Goal: Information Seeking & Learning: Learn about a topic

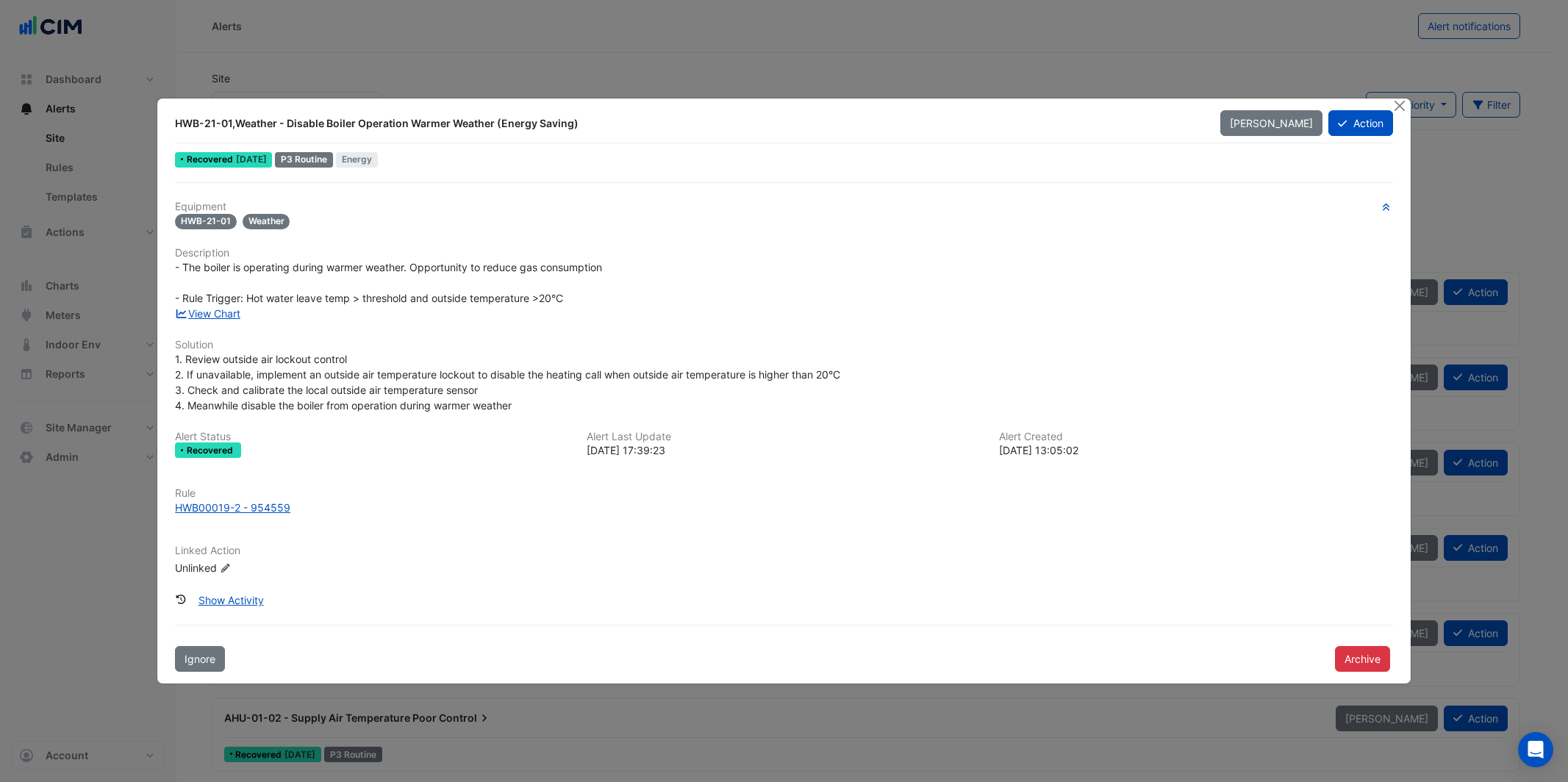
scroll to position [500, 0]
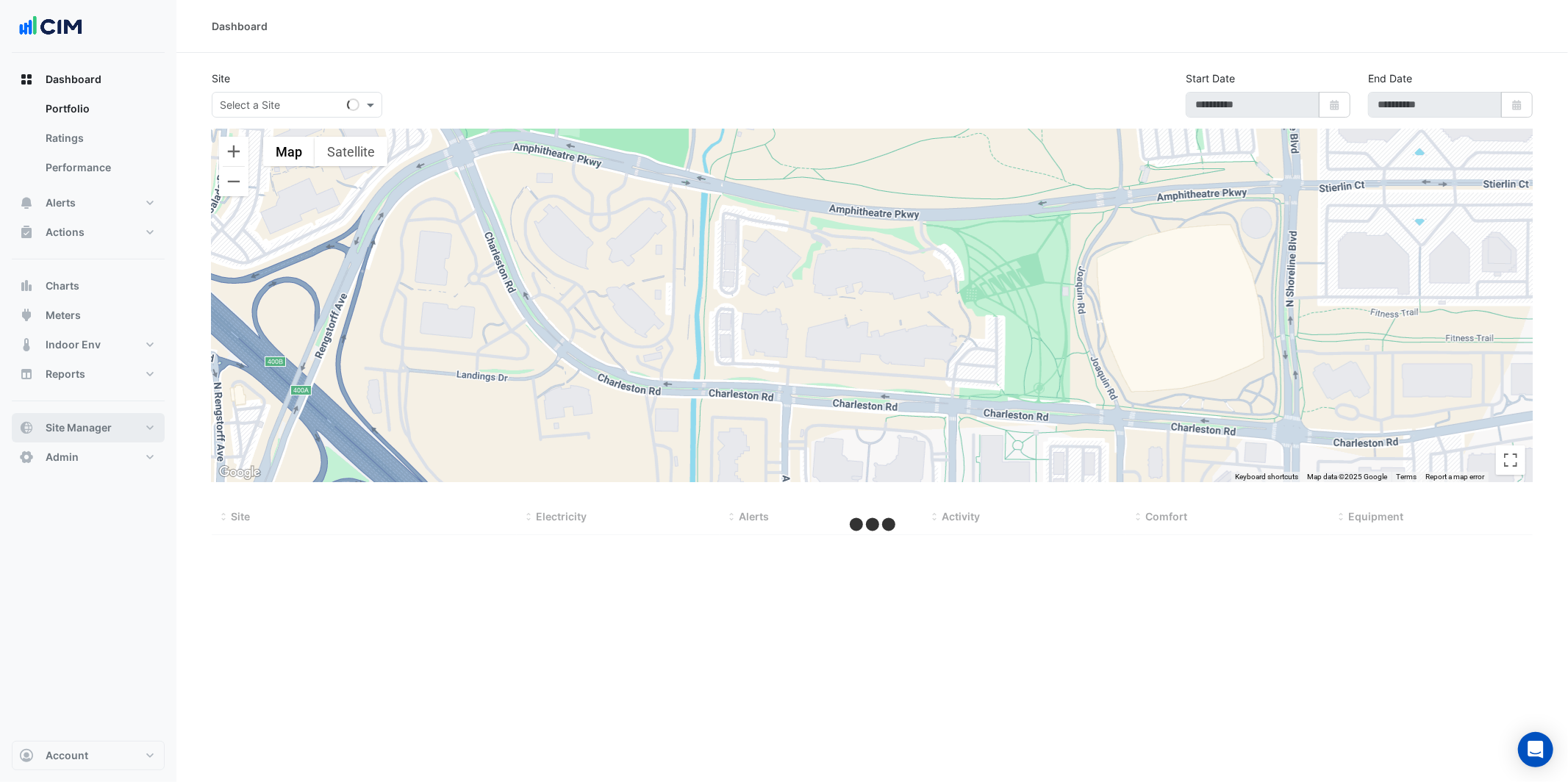
click at [84, 432] on span "Site Manager" at bounding box center [78, 427] width 66 height 15
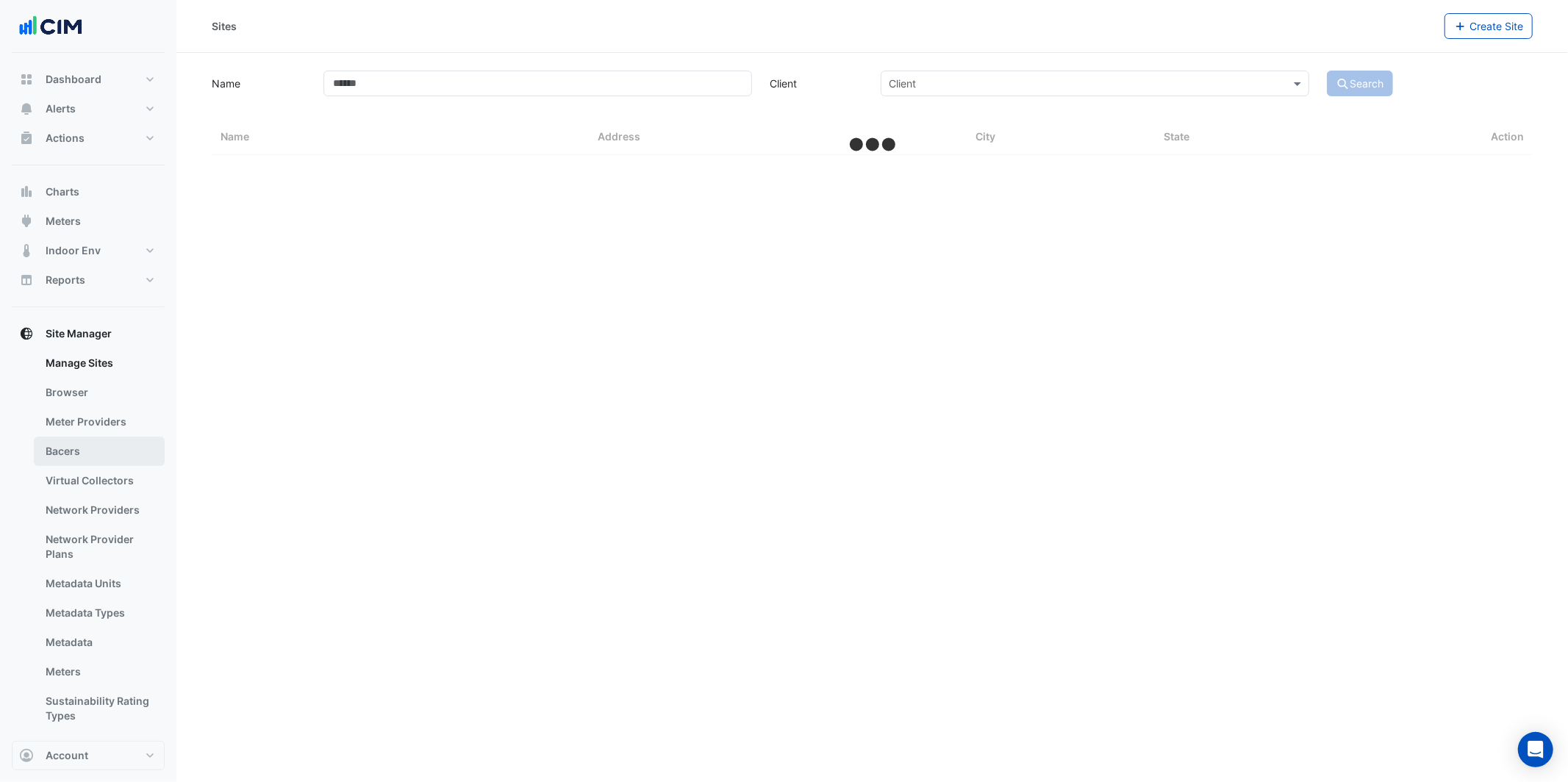
select select "***"
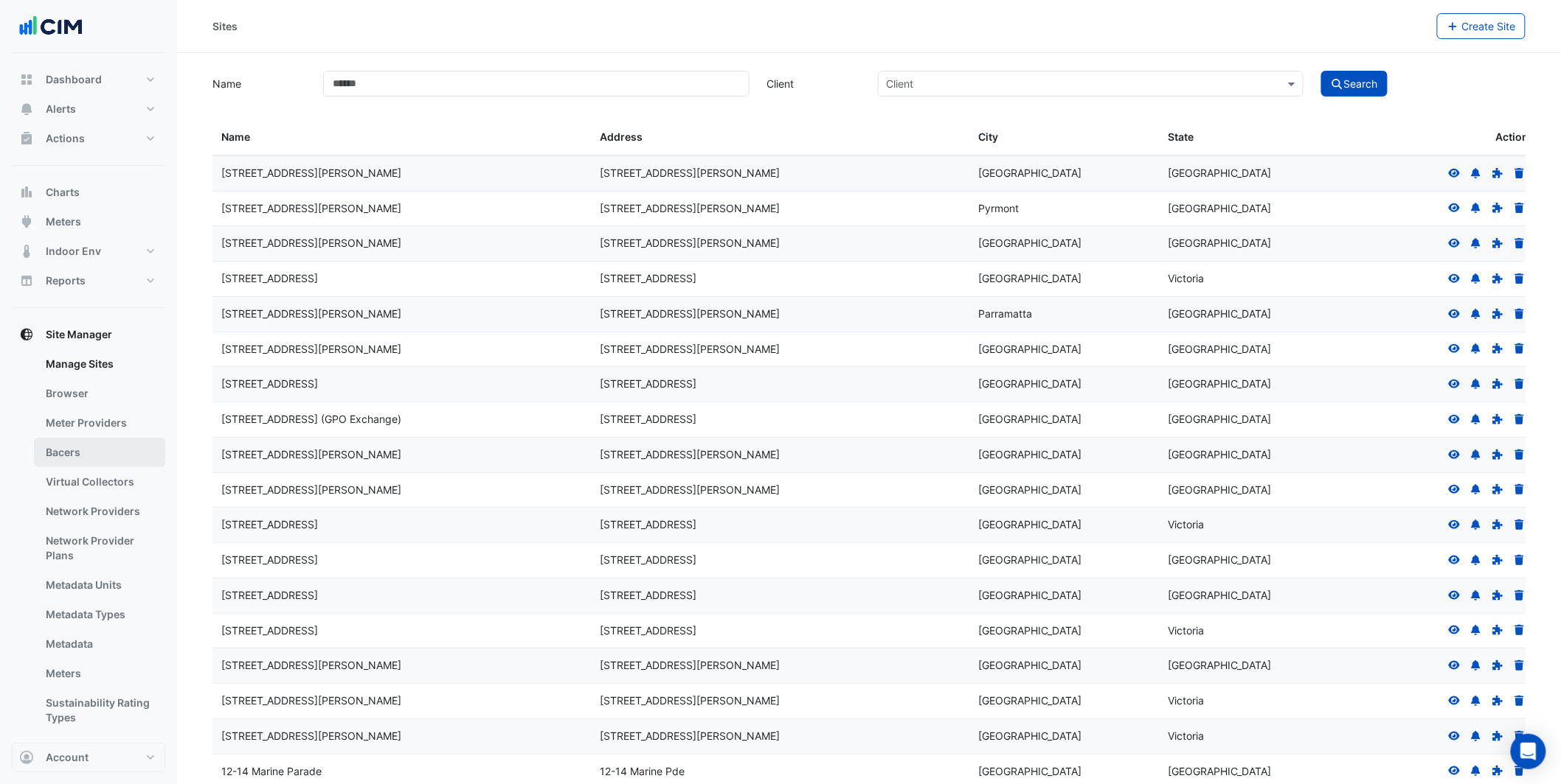
click at [72, 456] on link "Bacers" at bounding box center [100, 453] width 131 height 30
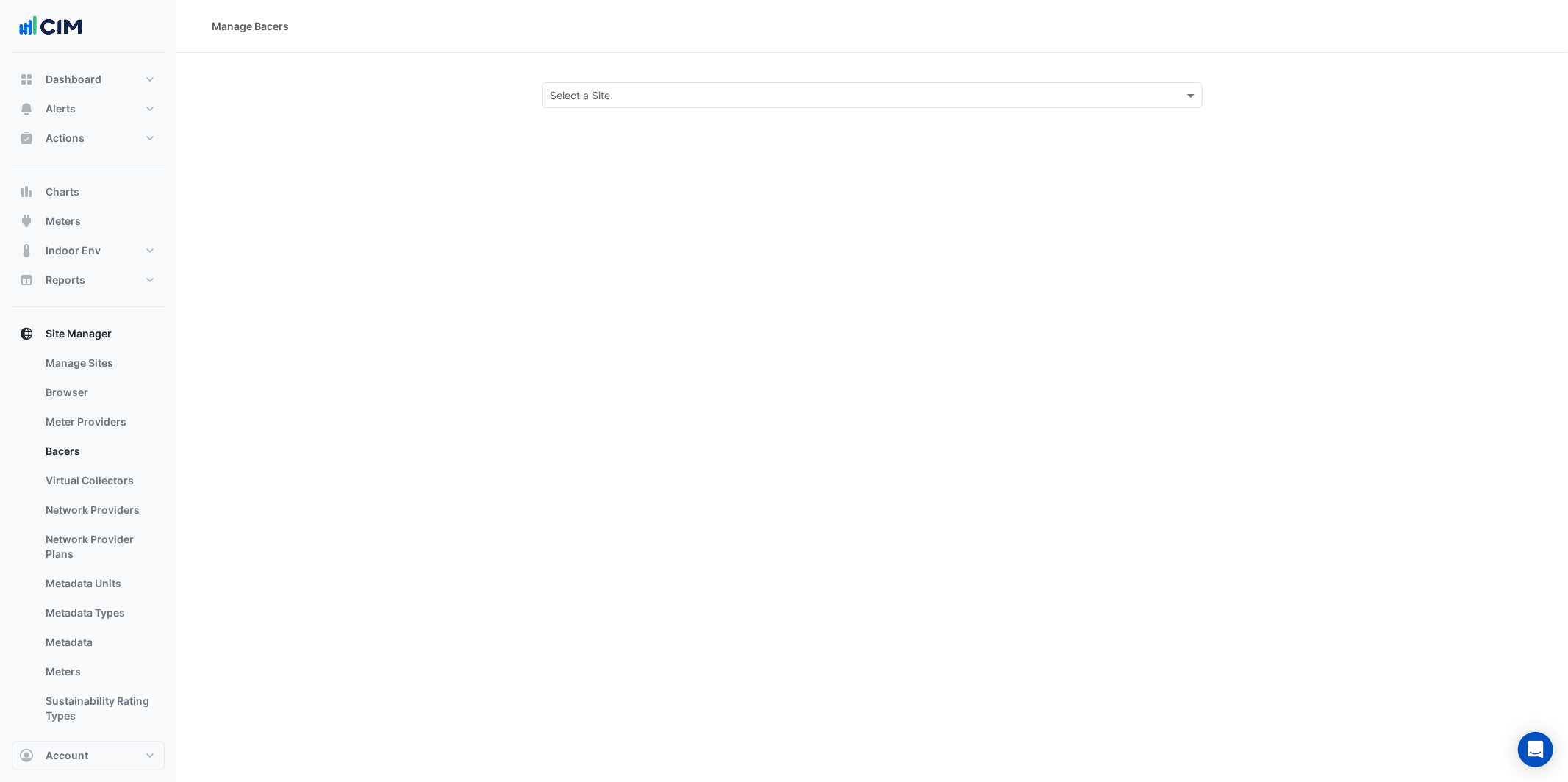
click at [726, 100] on input "text" at bounding box center [858, 96] width 615 height 16
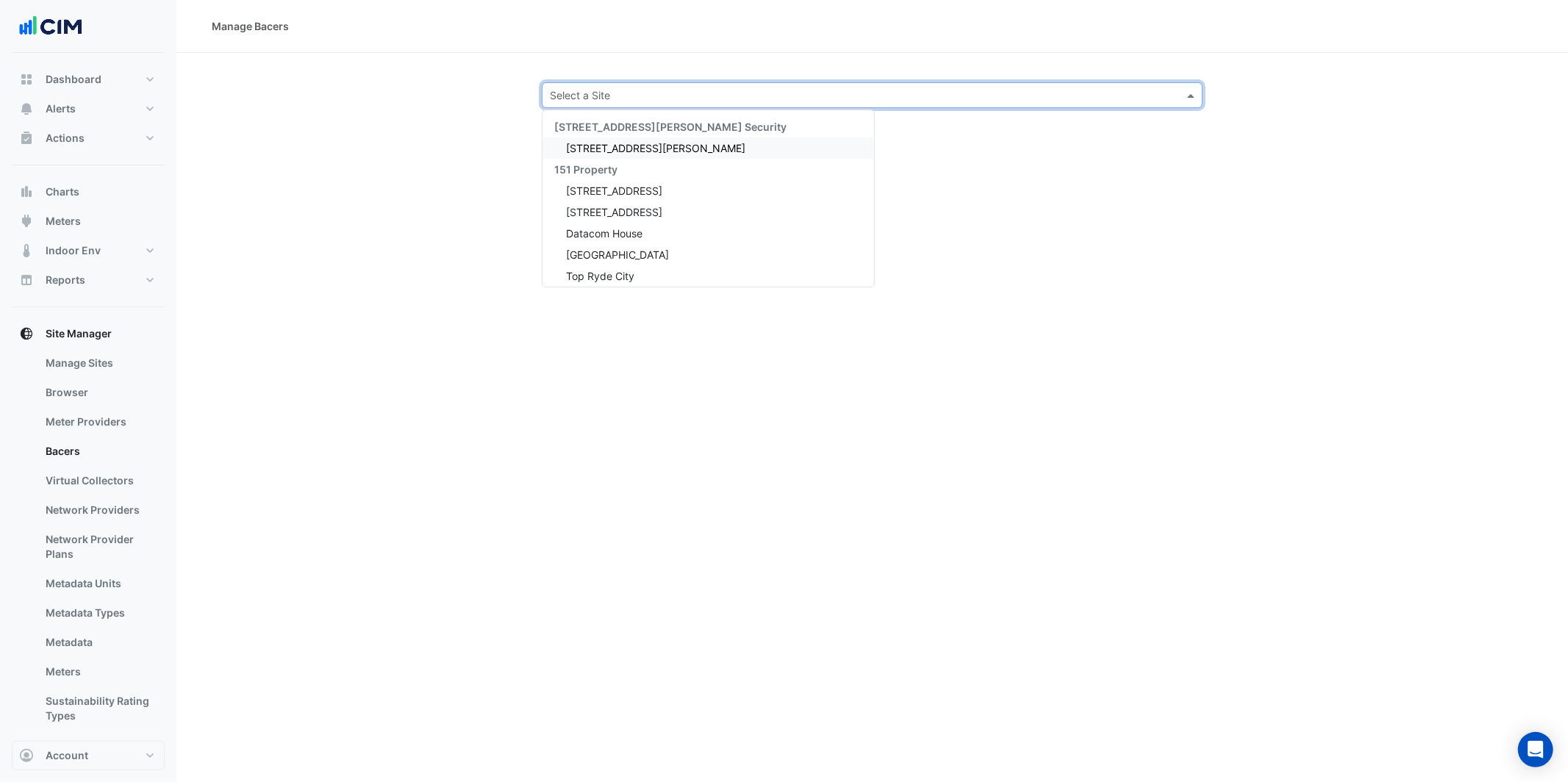
click at [625, 145] on span "[STREET_ADDRESS][PERSON_NAME]" at bounding box center [655, 148] width 180 height 12
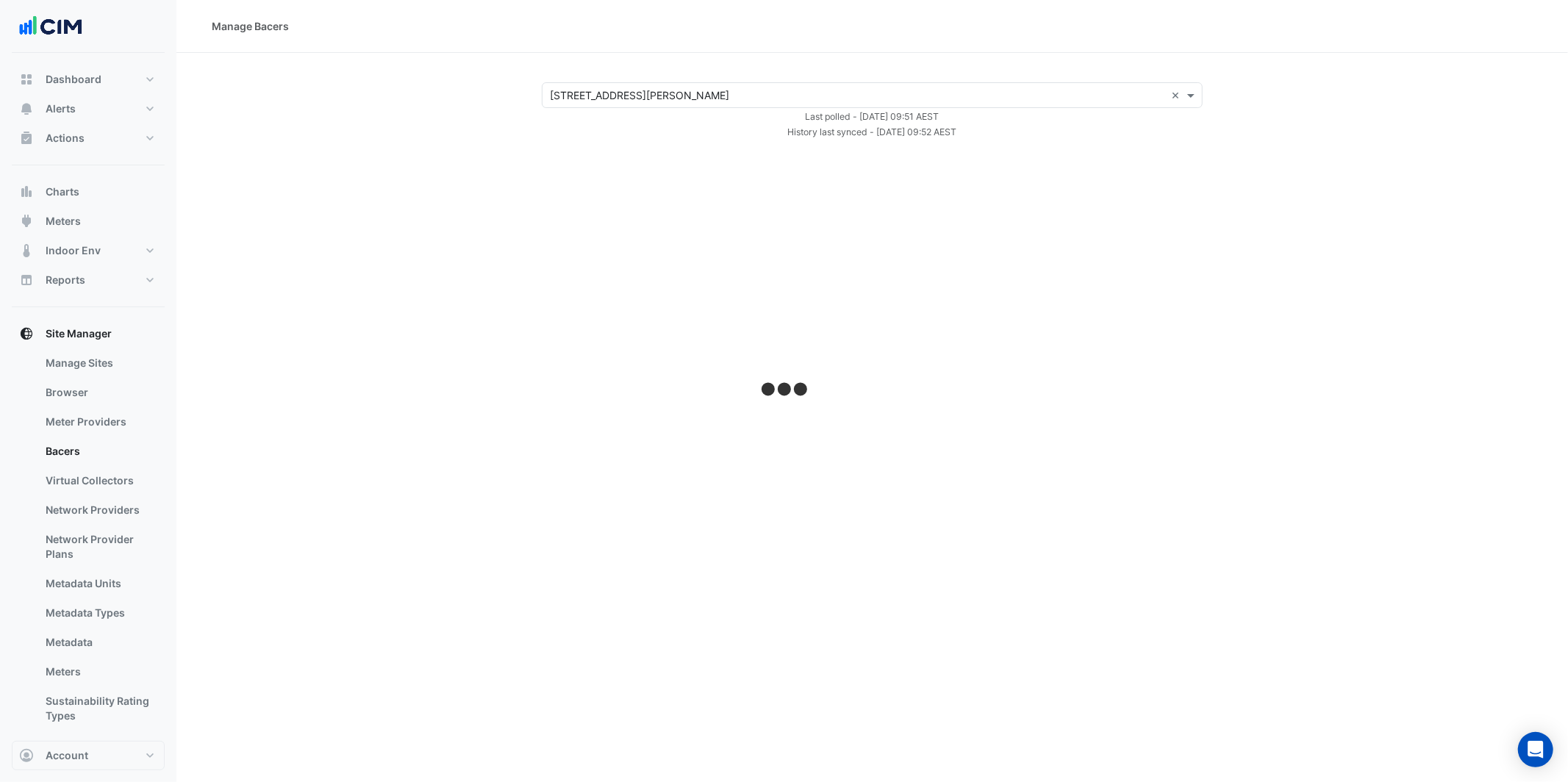
select select "***"
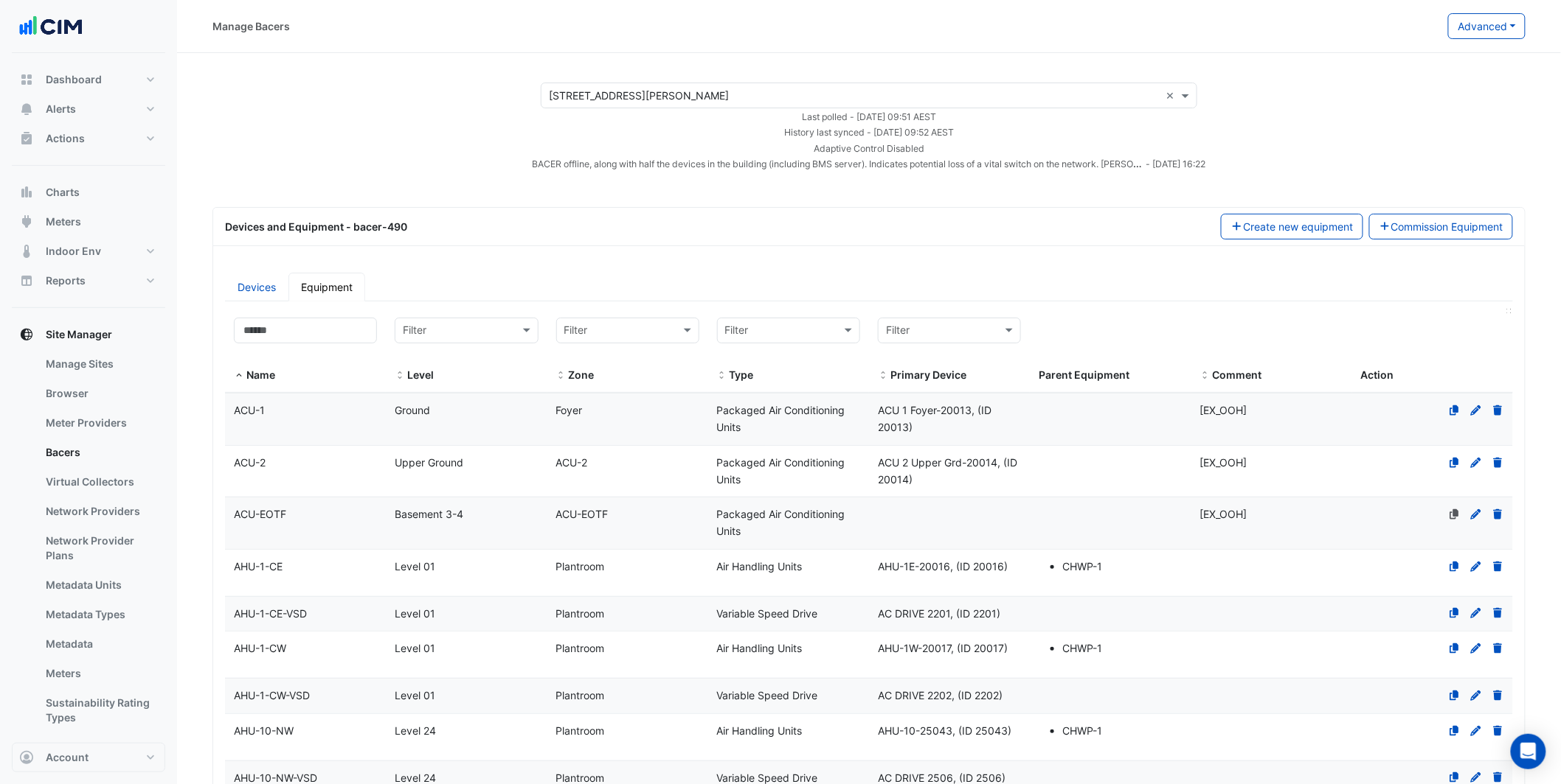
click at [1400, 391] on datatable-header-cell "Action" at bounding box center [1432, 350] width 161 height 85
click at [257, 287] on link "Devices" at bounding box center [256, 287] width 64 height 29
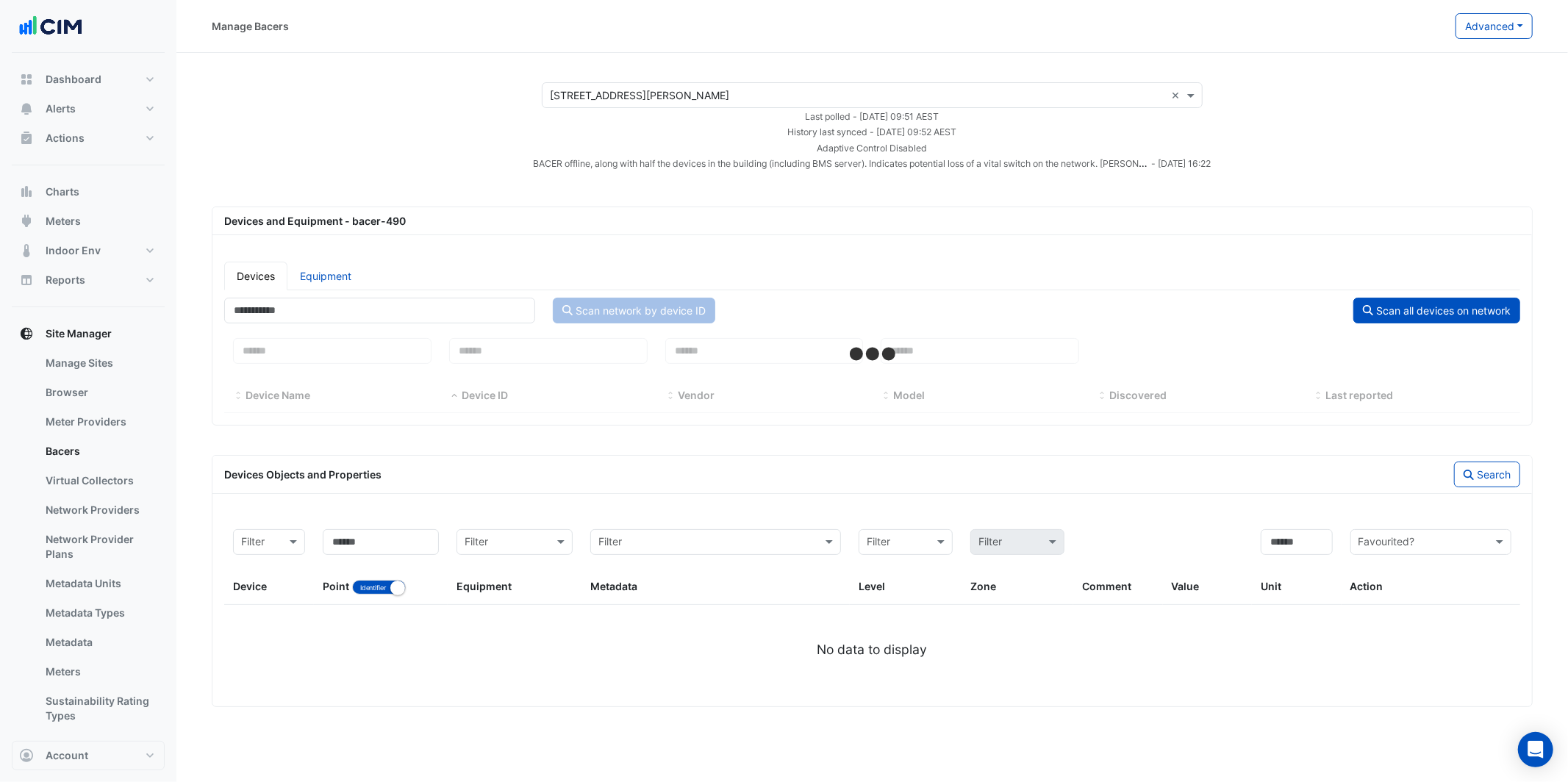
select select "***"
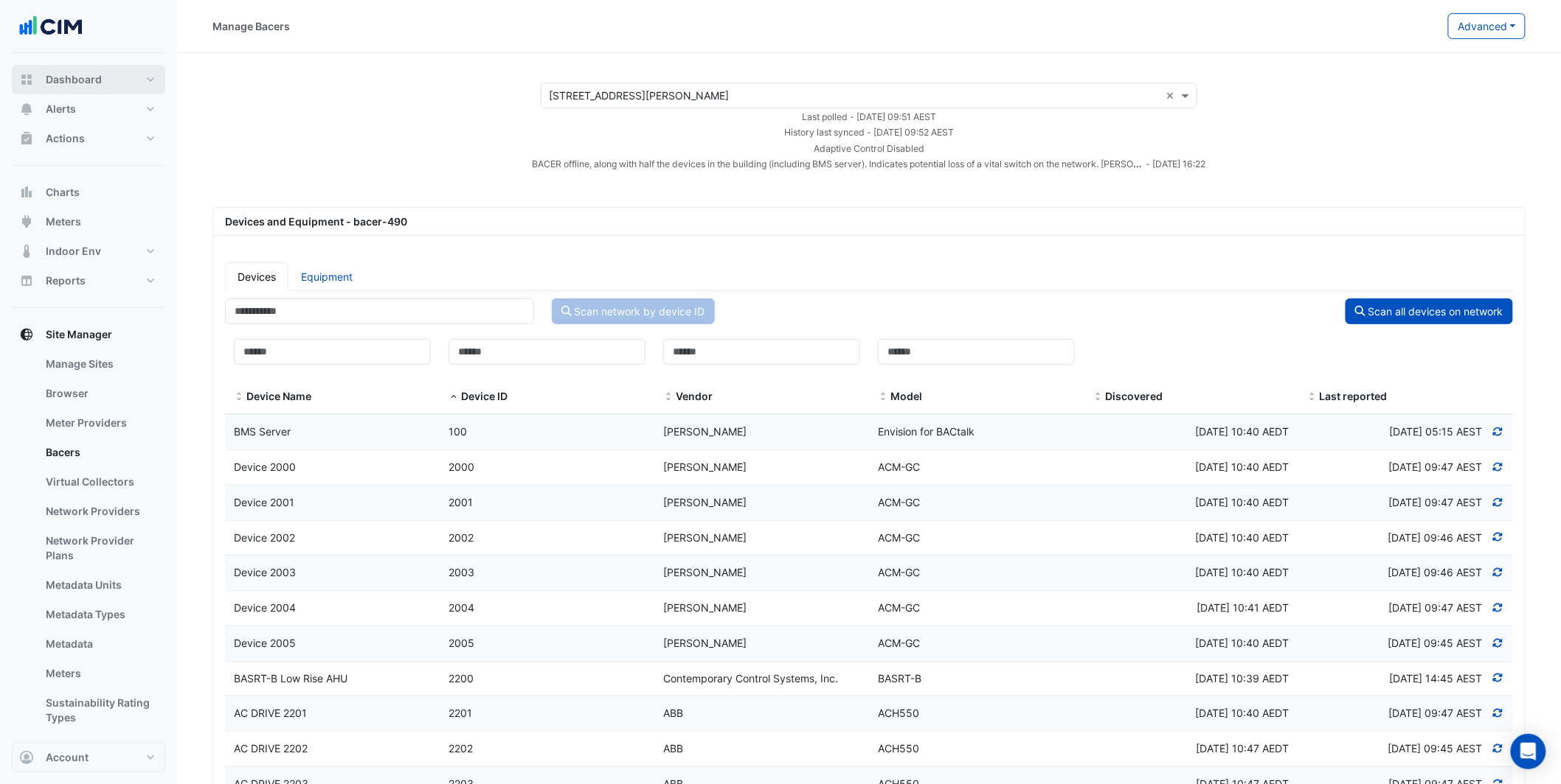
click at [80, 78] on span "Dashboard" at bounding box center [73, 80] width 56 height 15
select select "***"
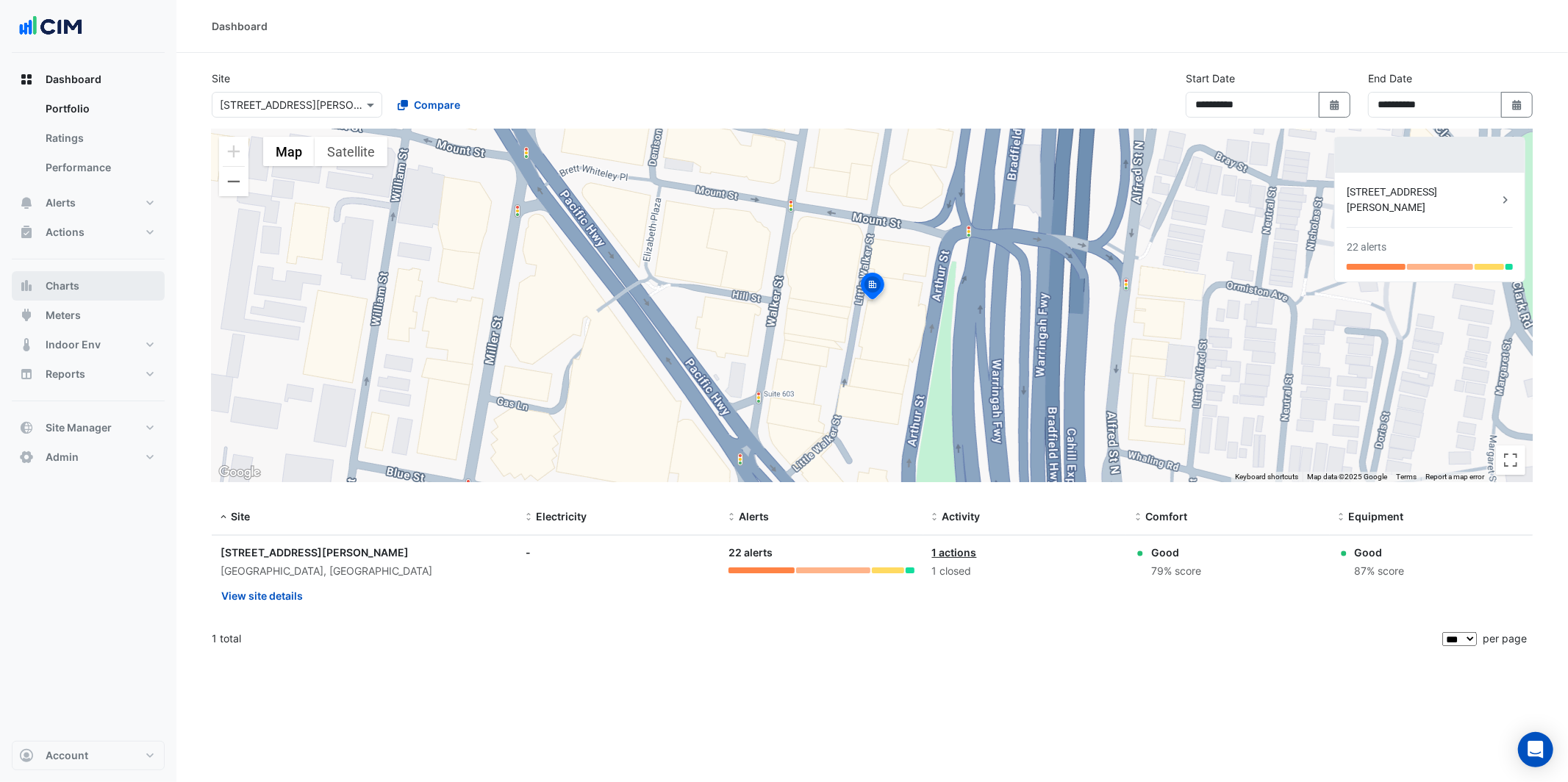
click at [111, 289] on button "Charts" at bounding box center [87, 286] width 153 height 30
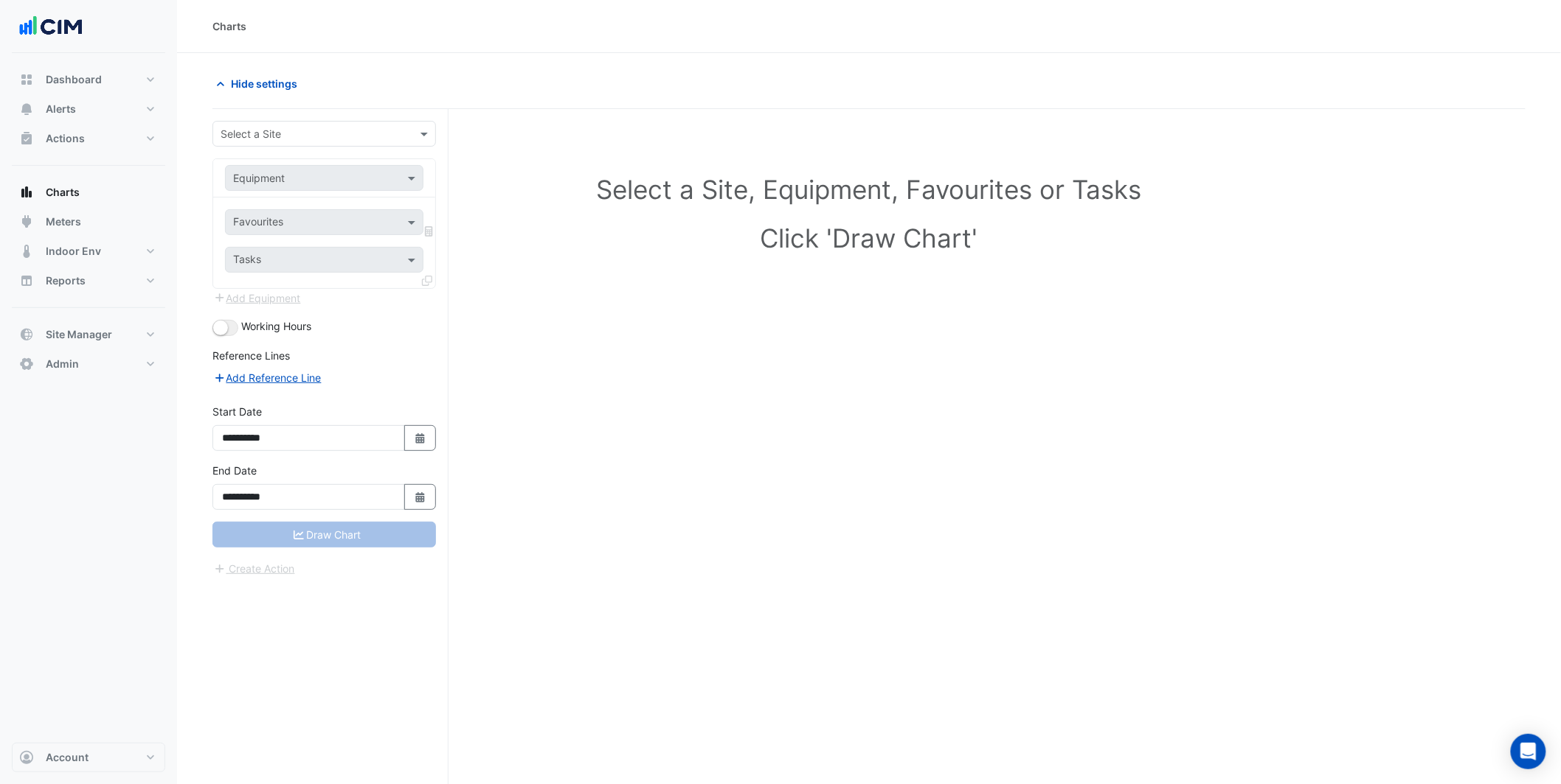
click at [281, 135] on input "text" at bounding box center [309, 135] width 178 height 16
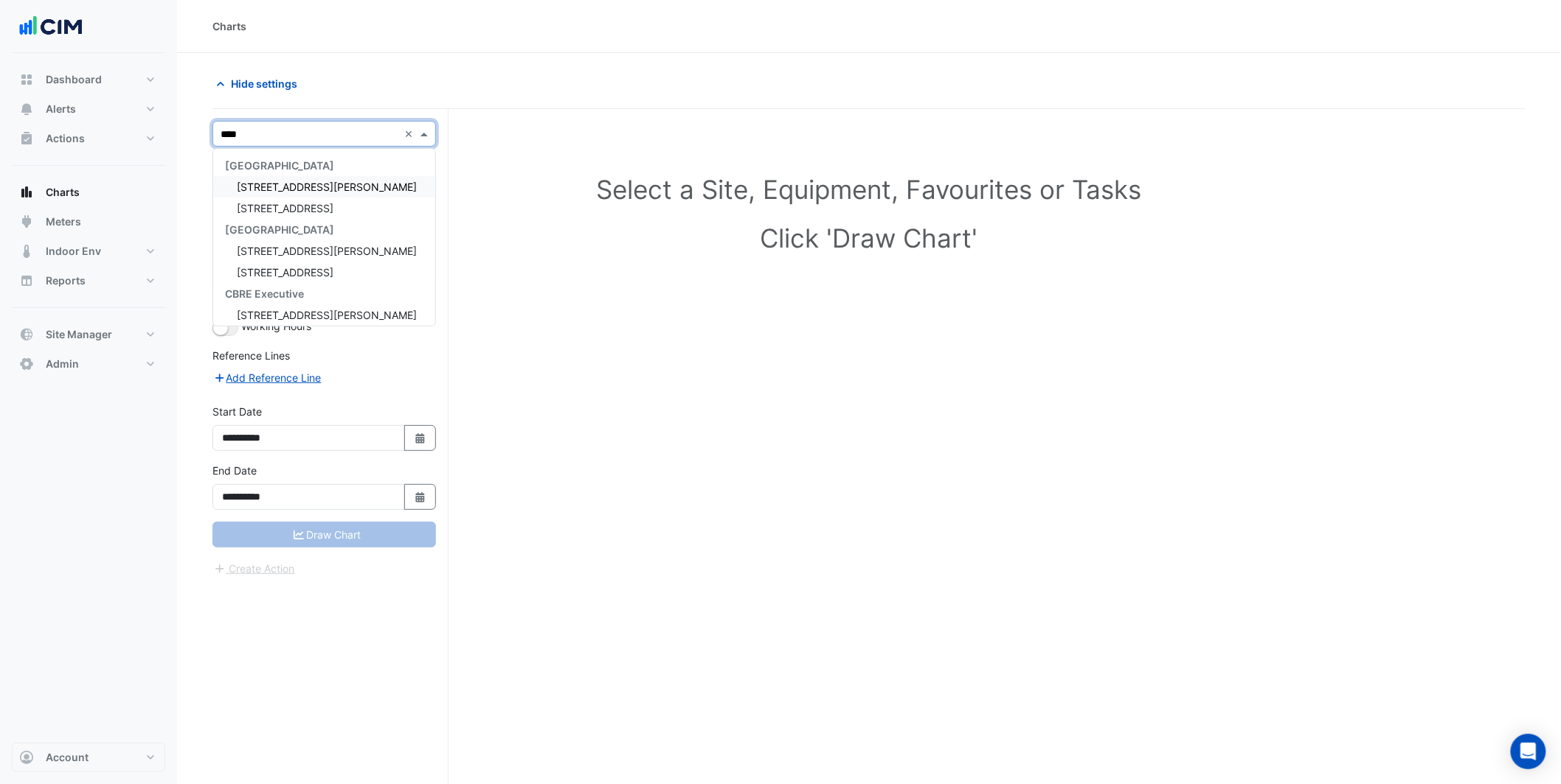
type input "*****"
click at [328, 187] on div "3 Hardman Street" at bounding box center [324, 187] width 222 height 21
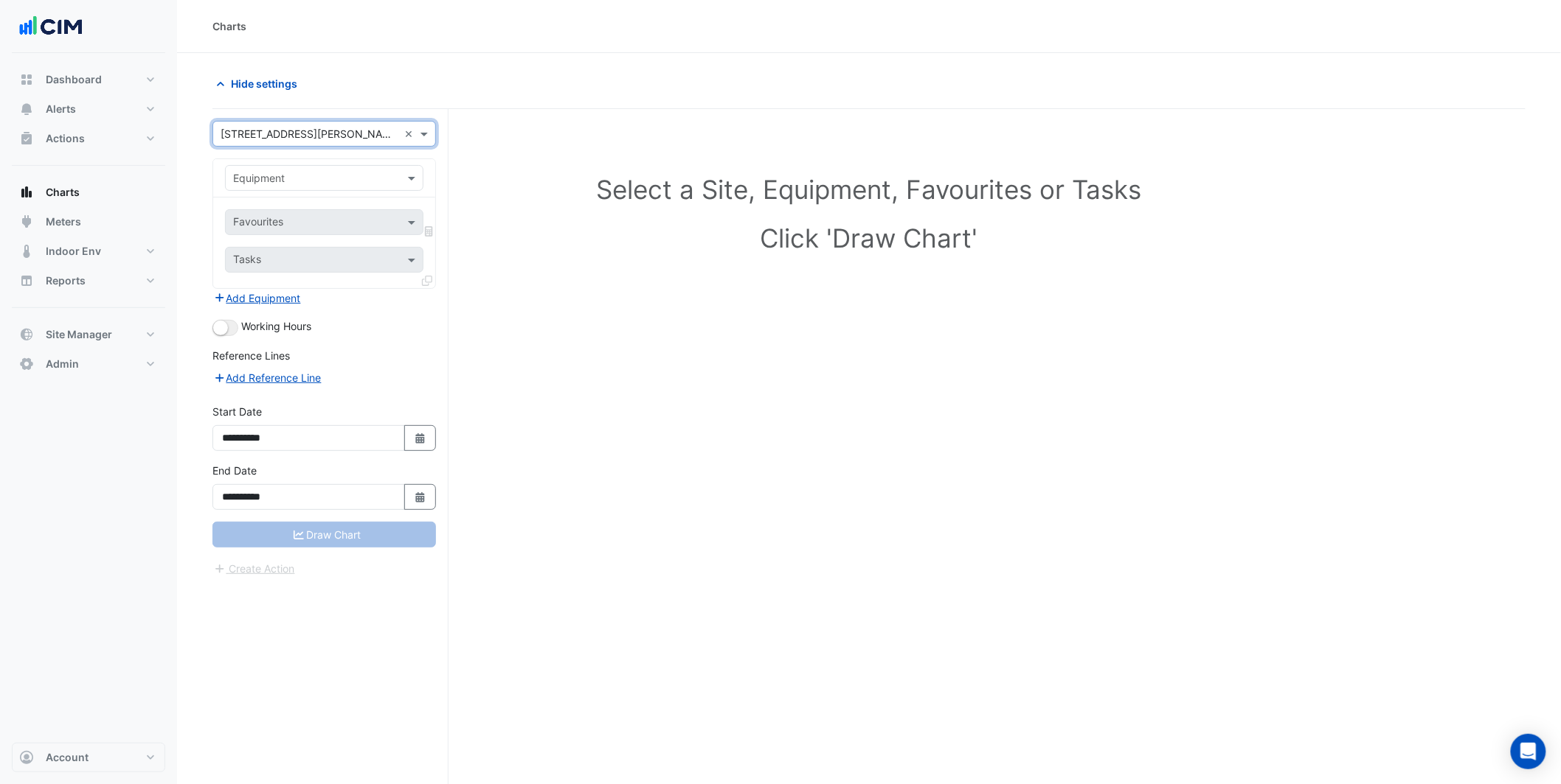
click at [269, 184] on input "text" at bounding box center [310, 179] width 153 height 16
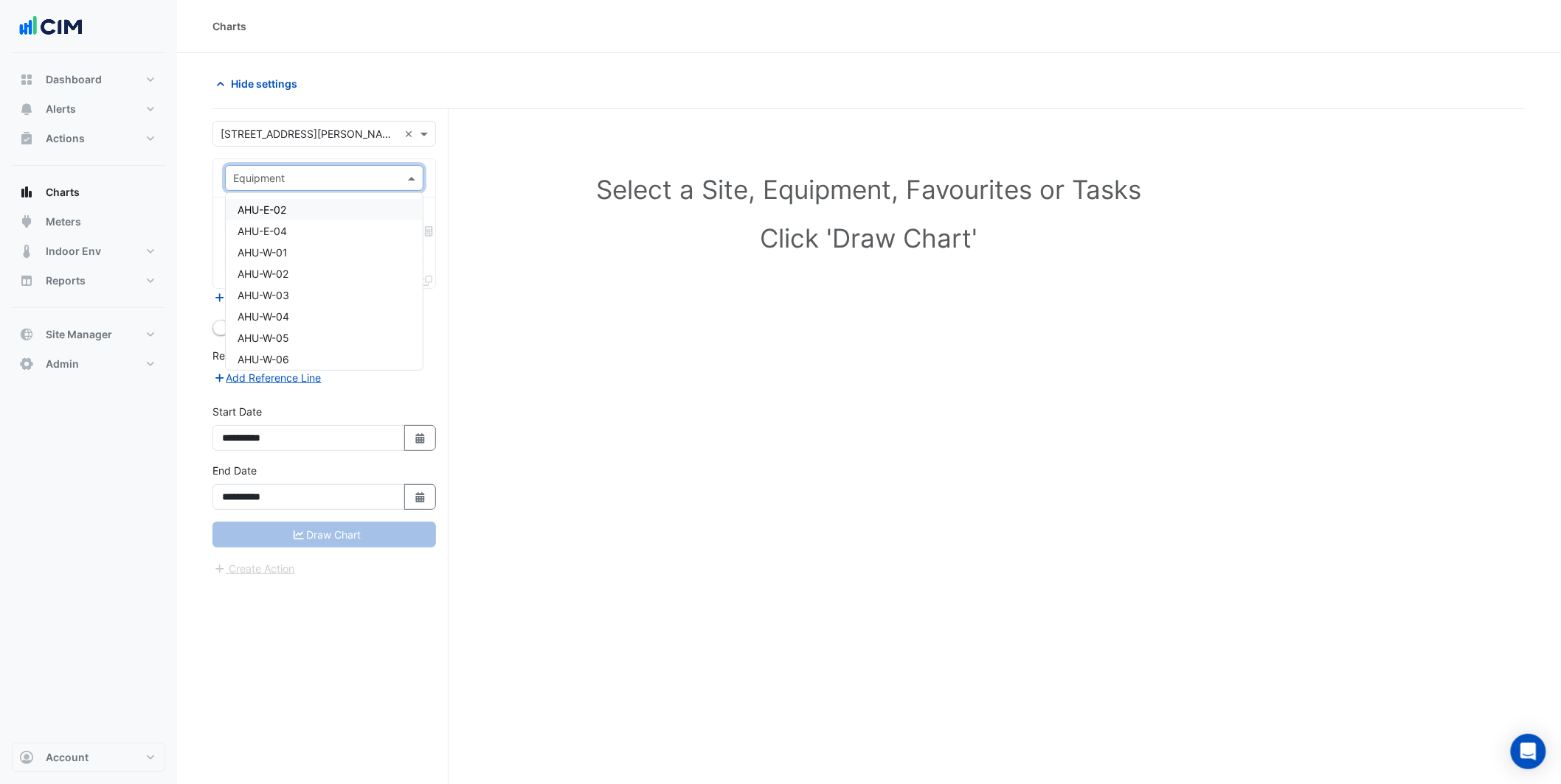
click at [282, 210] on span "AHU-E-02" at bounding box center [262, 210] width 49 height 12
click at [298, 227] on input "text" at bounding box center [308, 224] width 149 height 16
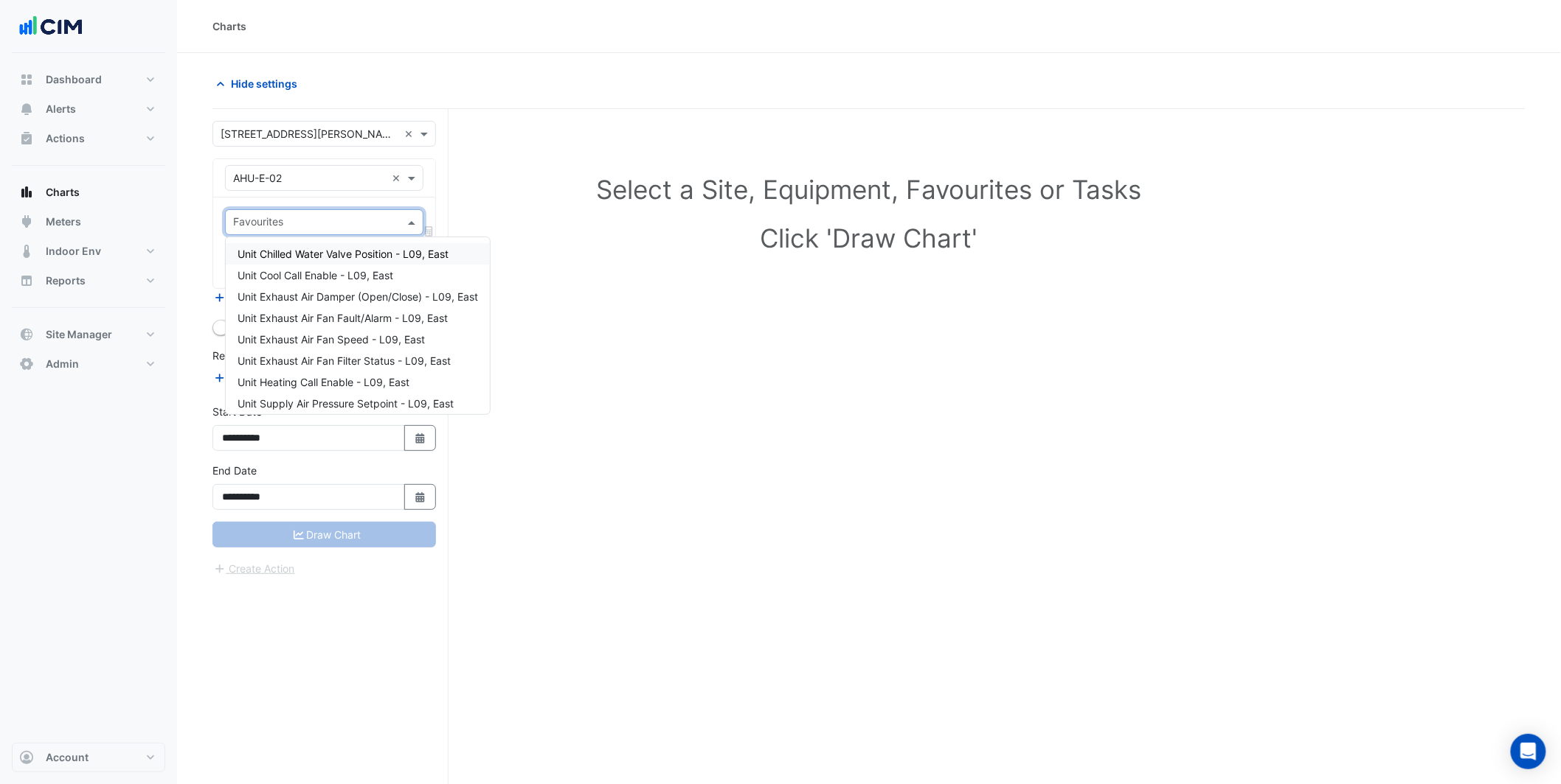
click at [317, 260] on div "Unit Chilled Water Valve Position - L09, East" at bounding box center [358, 253] width 264 height 21
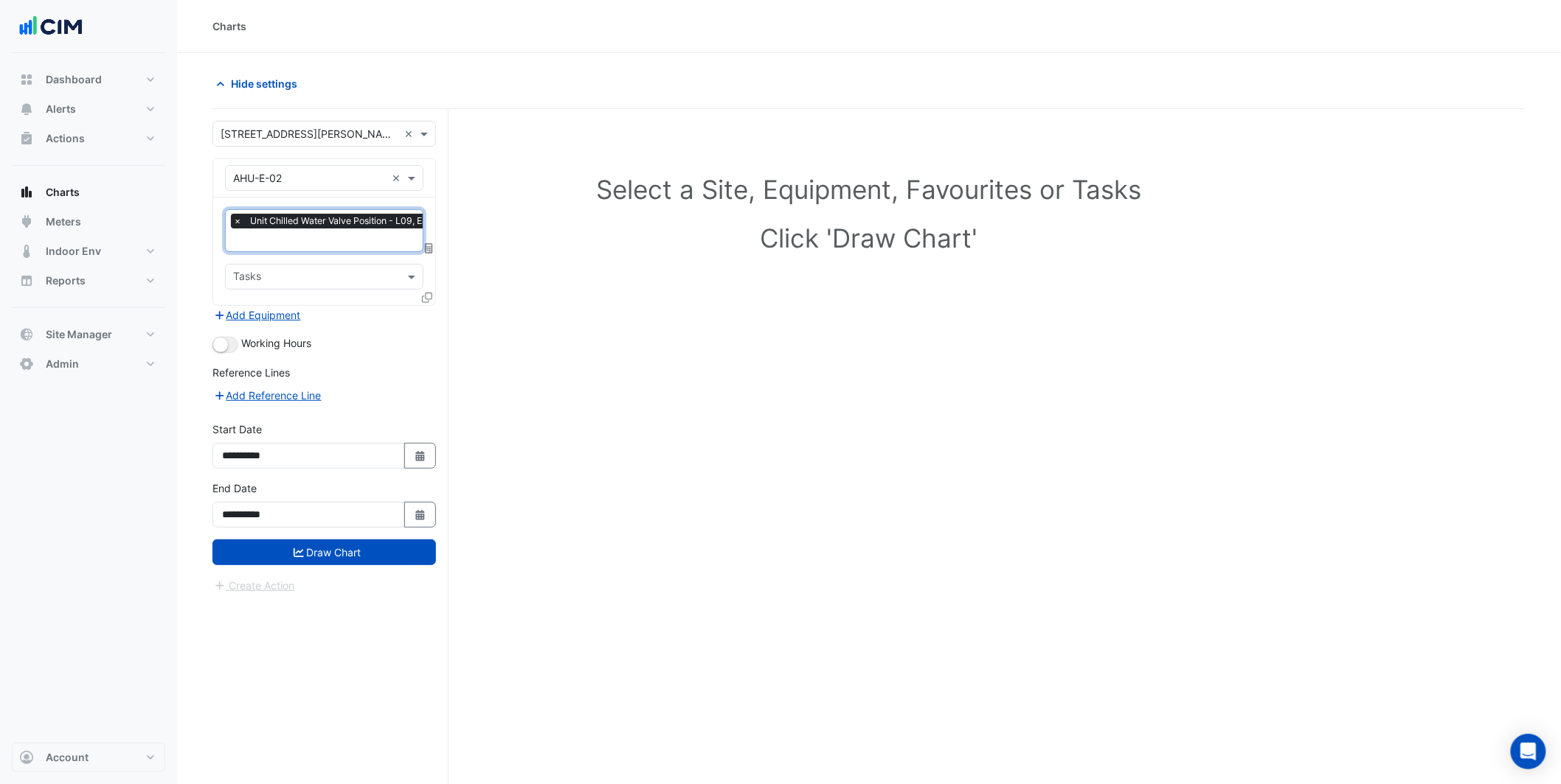
click at [316, 245] on input "text" at bounding box center [338, 241] width 209 height 16
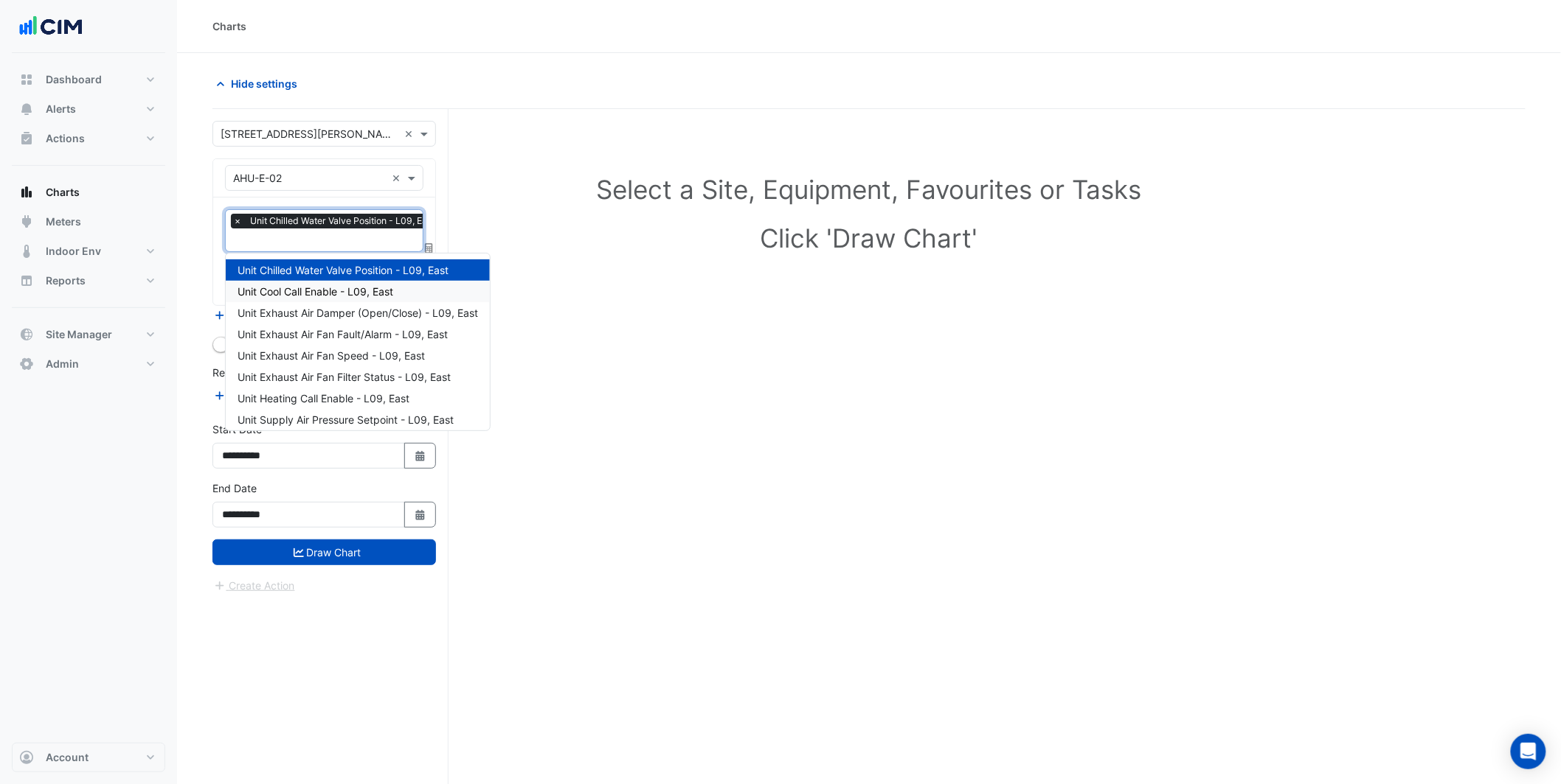
click at [328, 288] on span "Unit Cool Call Enable - L09, East" at bounding box center [316, 291] width 156 height 12
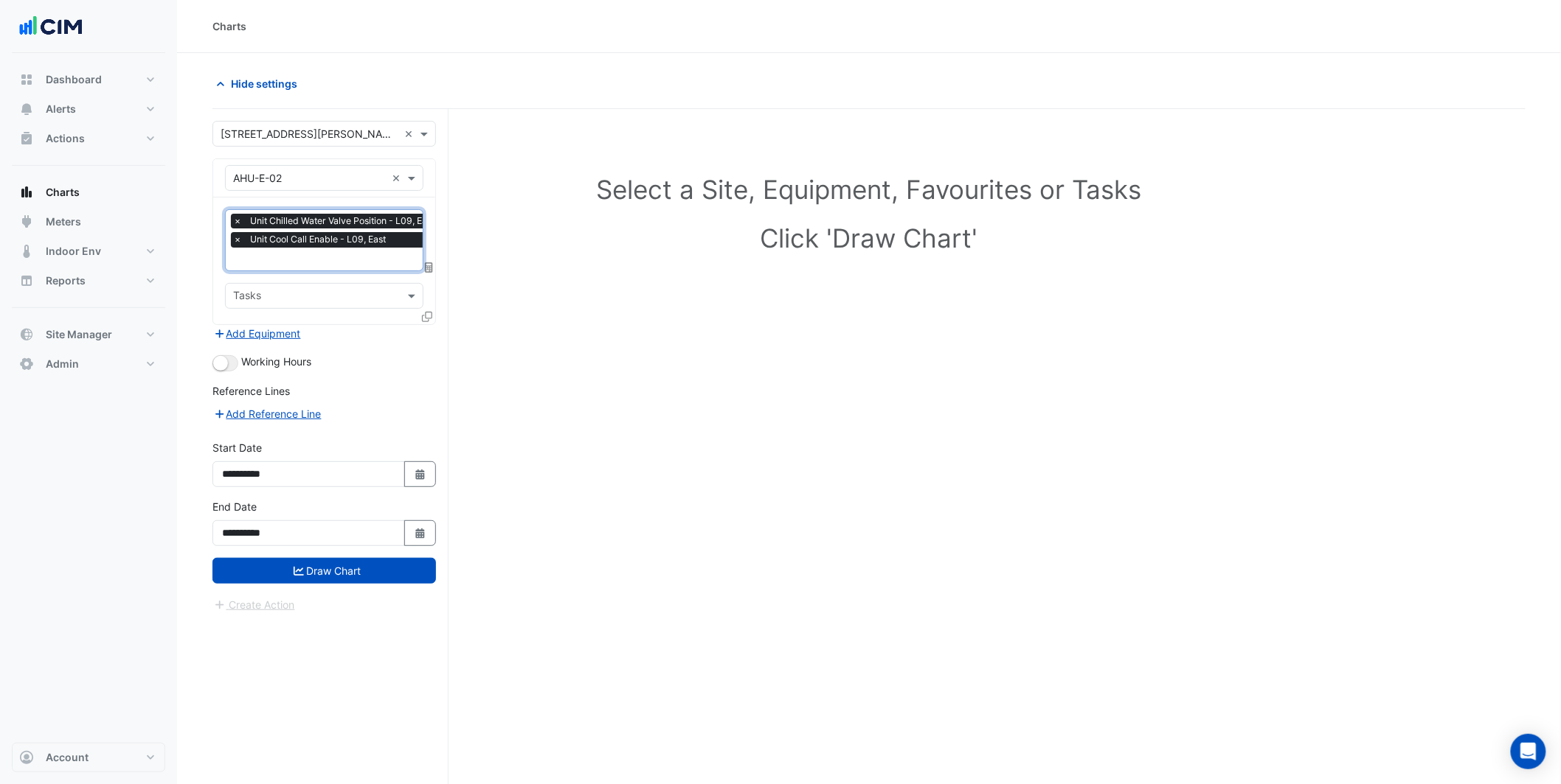
drag, startPoint x: 325, startPoint y: 255, endPoint x: 331, endPoint y: 265, distance: 11.7
click at [325, 256] on input "text" at bounding box center [338, 260] width 209 height 16
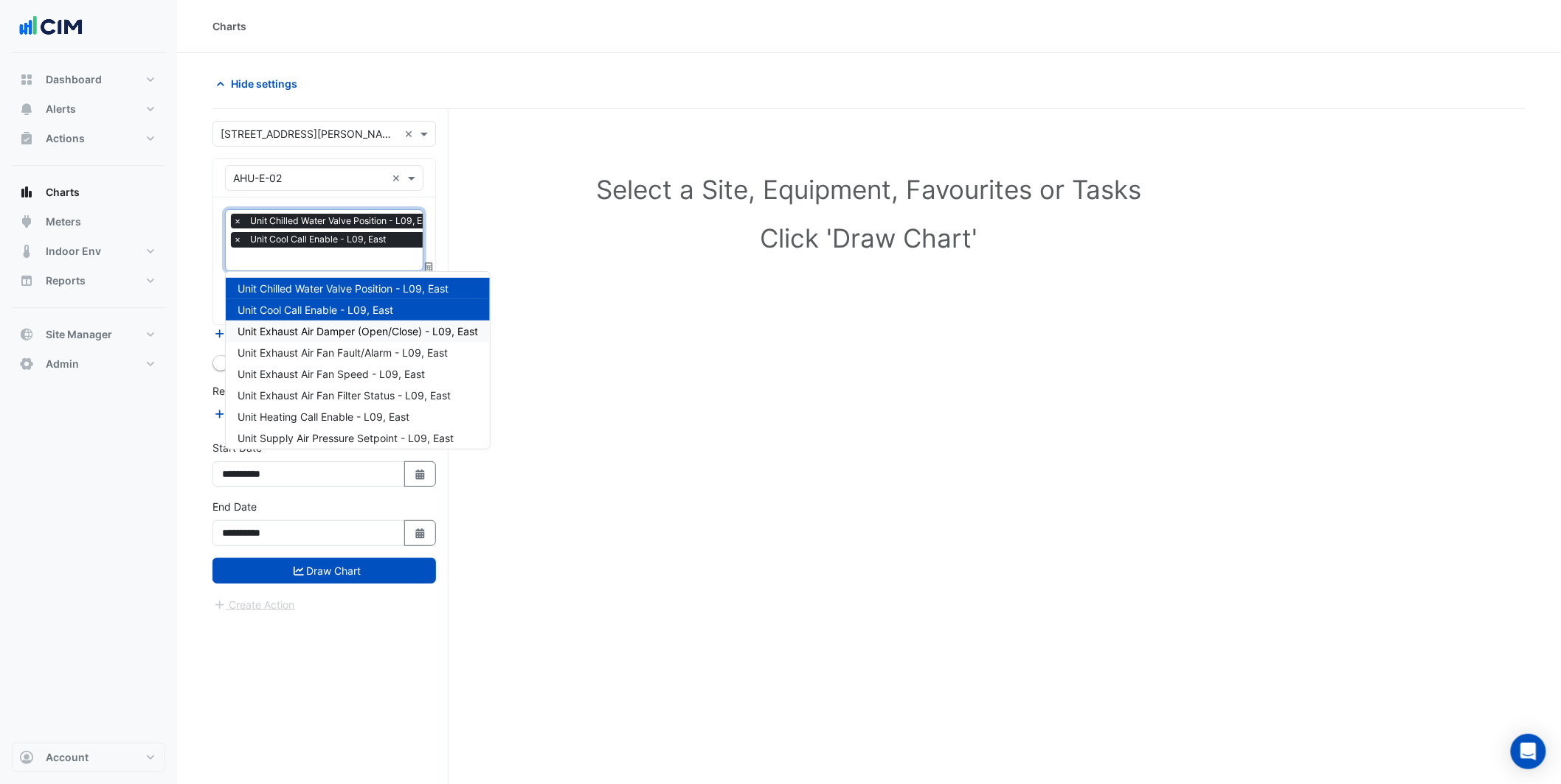
click at [343, 325] on span "Unit Exhaust Air Damper (Open/Close) - L09, East" at bounding box center [358, 331] width 240 height 12
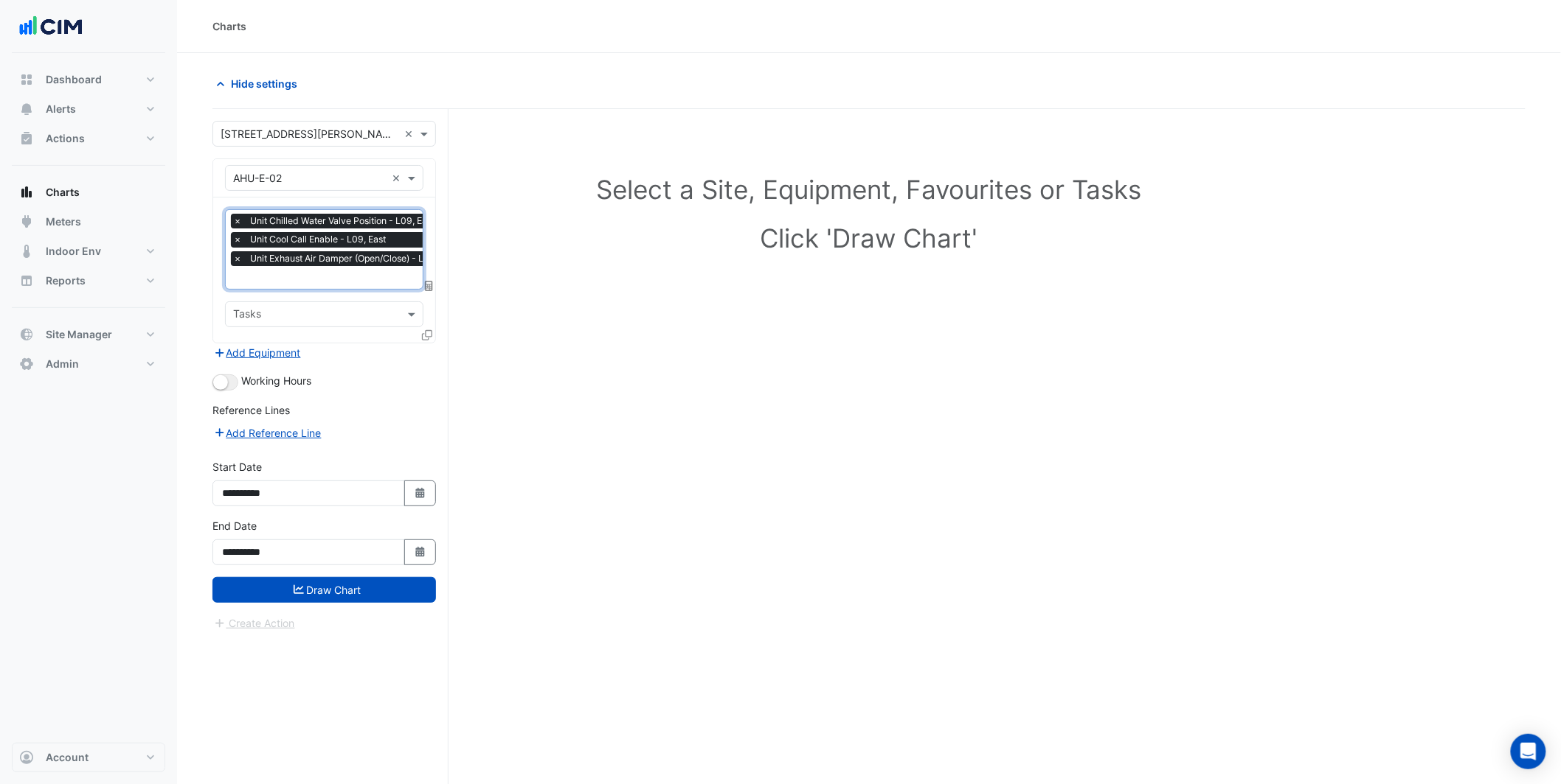
drag, startPoint x: 329, startPoint y: 273, endPoint x: 331, endPoint y: 281, distance: 8.2
click at [329, 274] on input "text" at bounding box center [349, 279] width 232 height 16
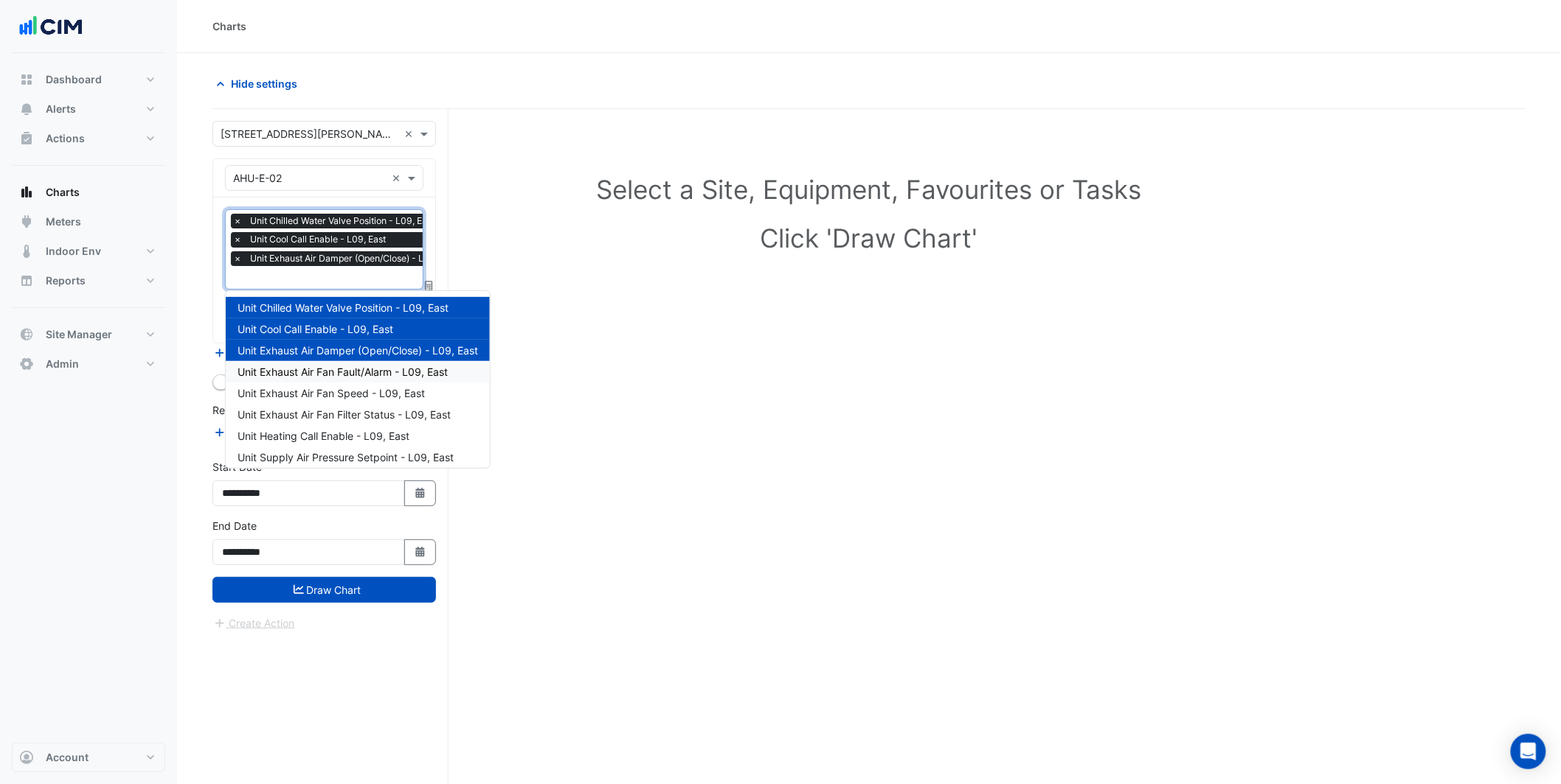
click at [339, 365] on span "Unit Exhaust Air Fan Fault/Alarm - L09, East" at bounding box center [343, 371] width 210 height 12
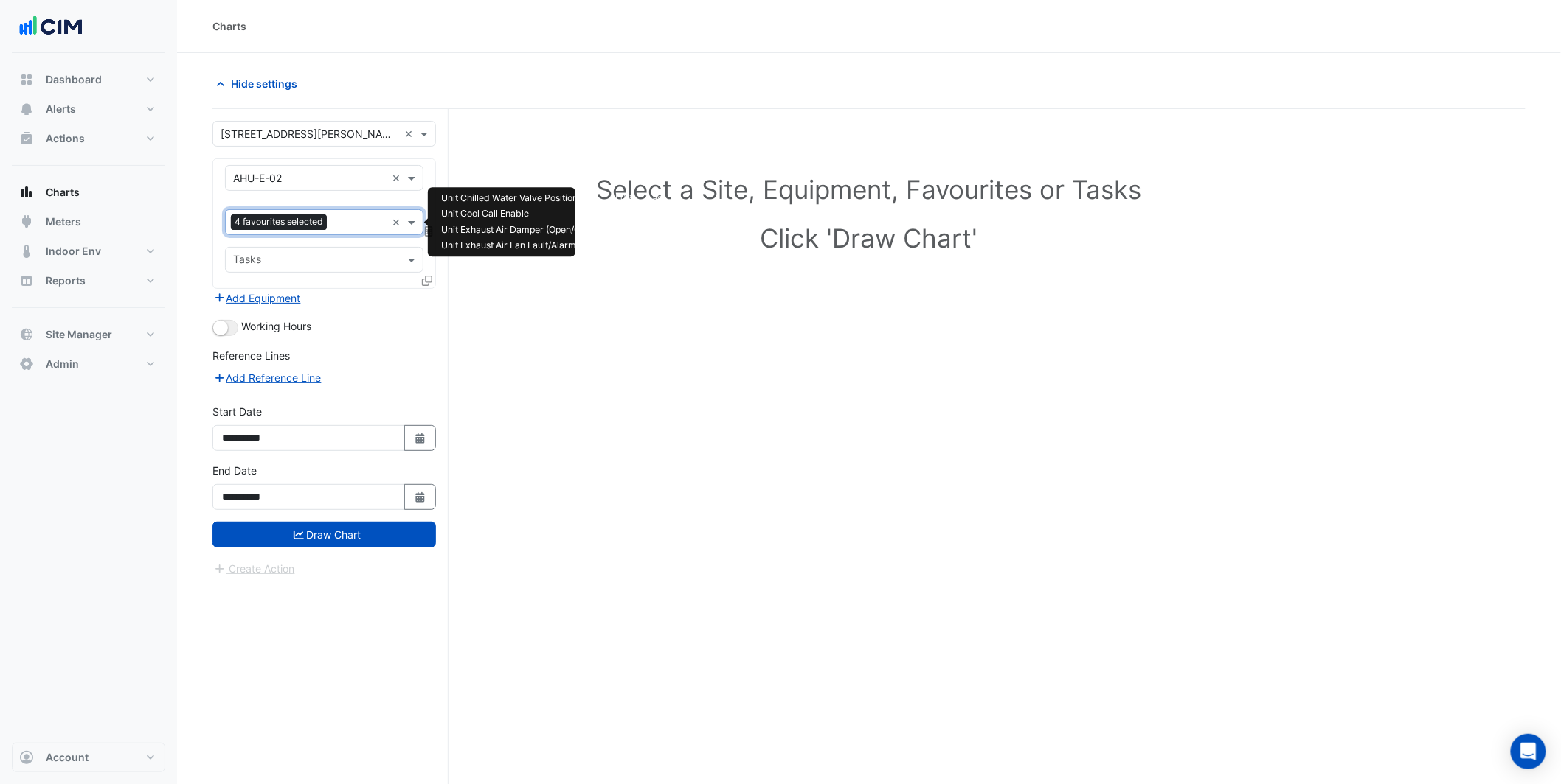
click at [330, 221] on div "4 favourites selected" at bounding box center [281, 223] width 100 height 18
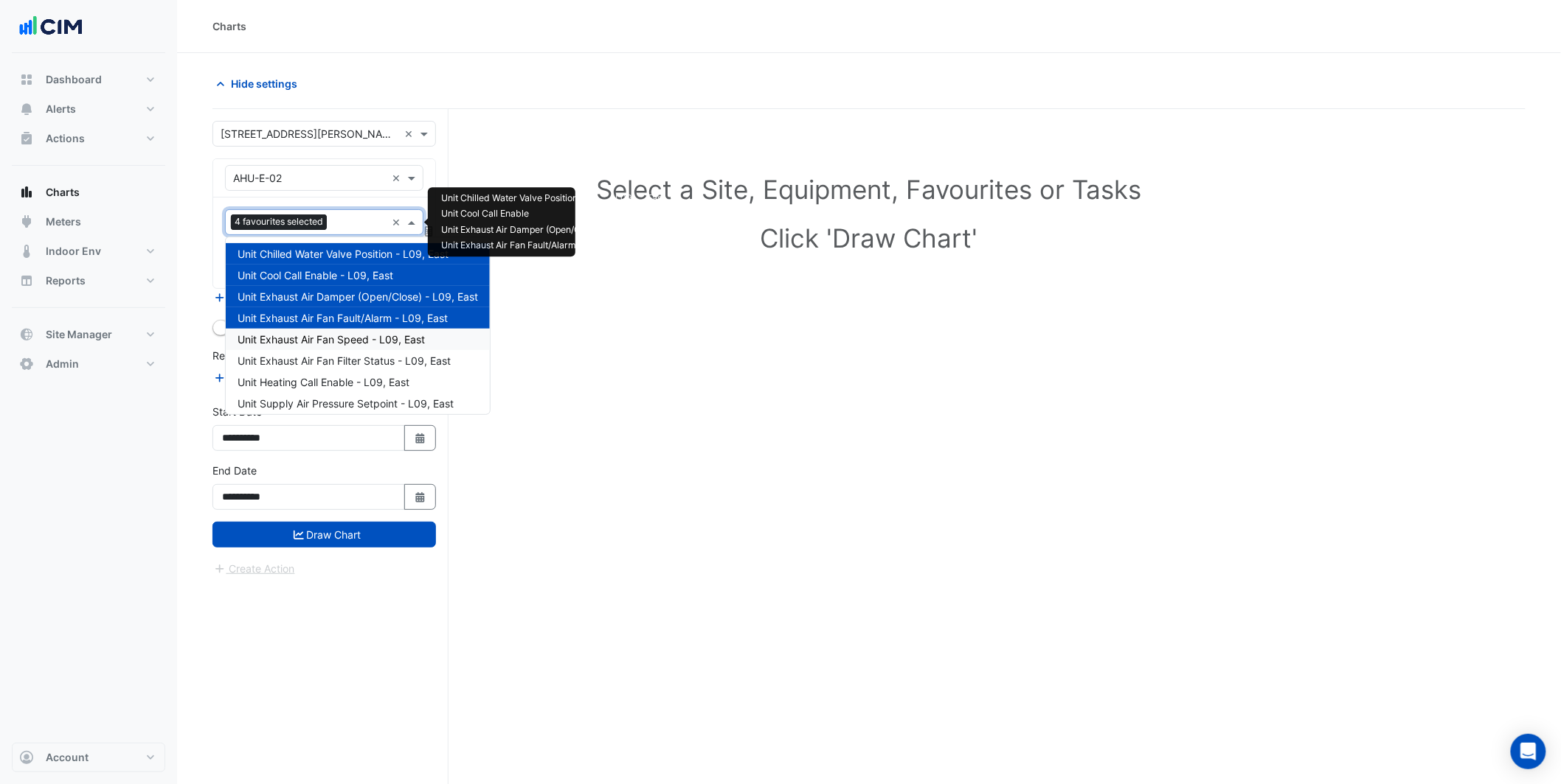
drag, startPoint x: 345, startPoint y: 336, endPoint x: 343, endPoint y: 329, distance: 7.3
click at [344, 336] on span "Unit Exhaust Air Fan Speed - L09, East" at bounding box center [331, 339] width 187 height 12
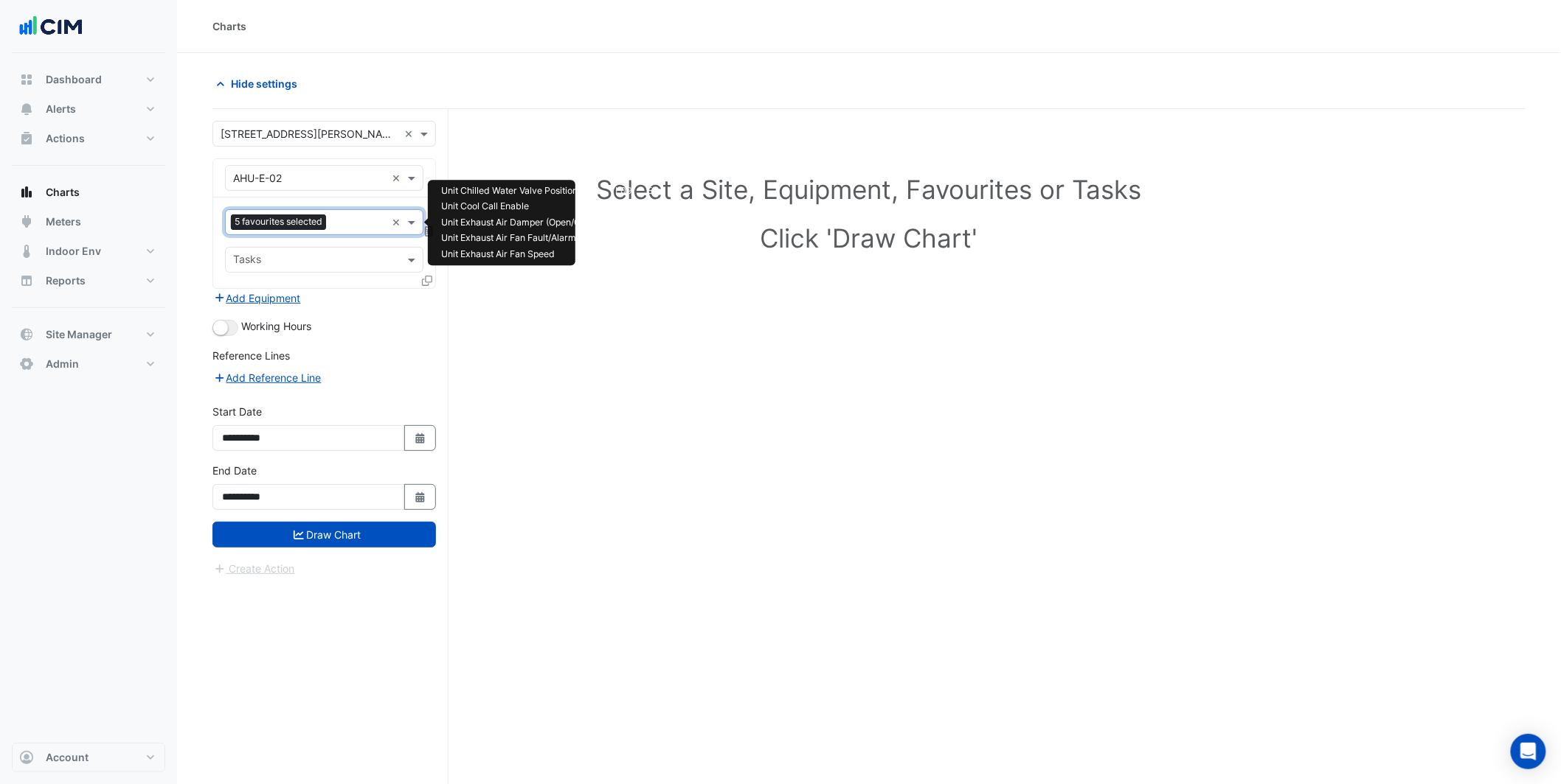
click at [345, 221] on input "text" at bounding box center [359, 224] width 54 height 16
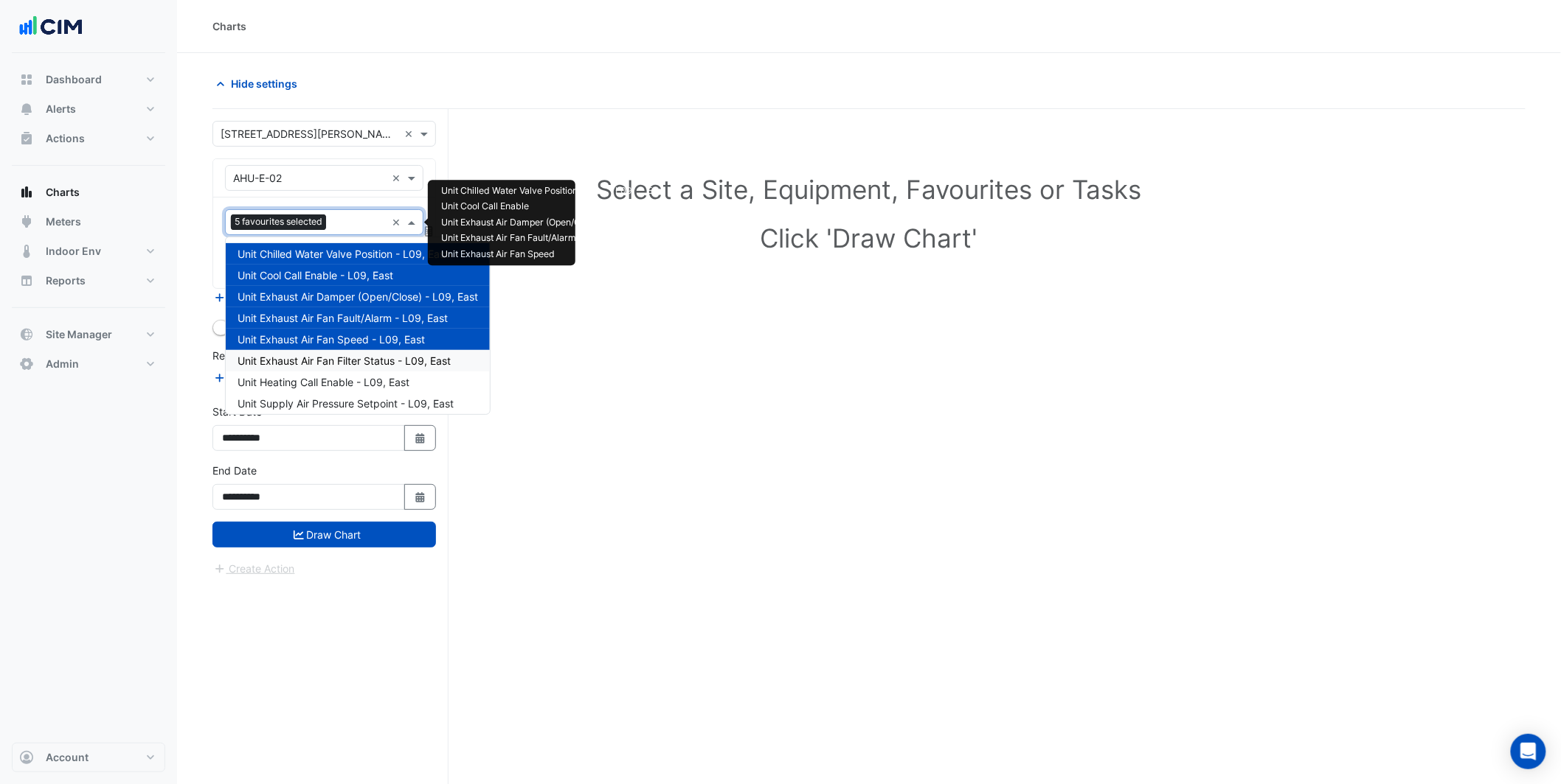
click at [362, 355] on span "Unit Exhaust Air Fan Filter Status - L09, East" at bounding box center [345, 361] width 213 height 12
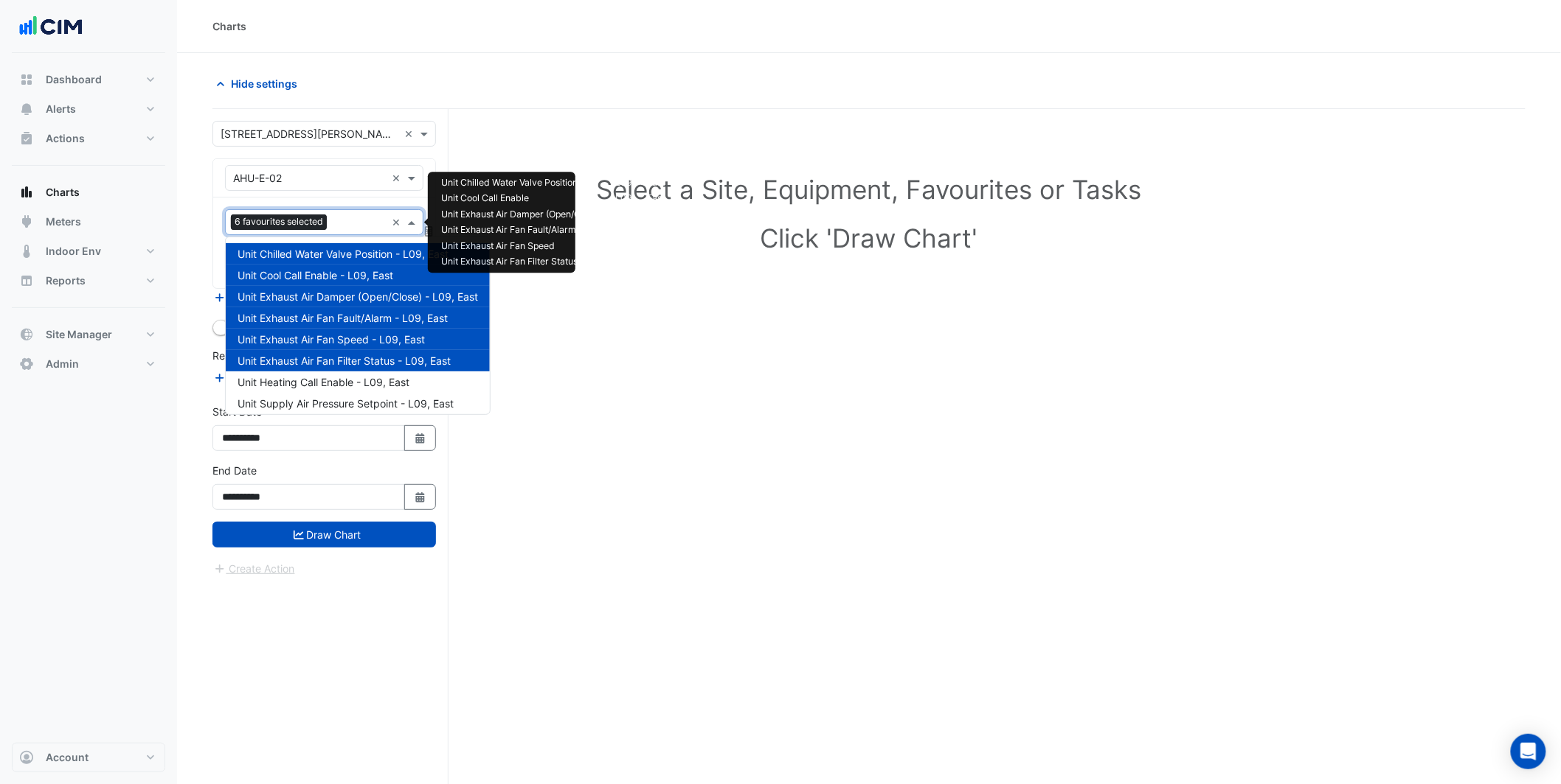
click at [351, 231] on div at bounding box center [358, 224] width 55 height 19
drag, startPoint x: 368, startPoint y: 380, endPoint x: 359, endPoint y: 356, distance: 25.6
click at [367, 380] on span "Unit Heating Call Enable - L09, East" at bounding box center [324, 382] width 172 height 12
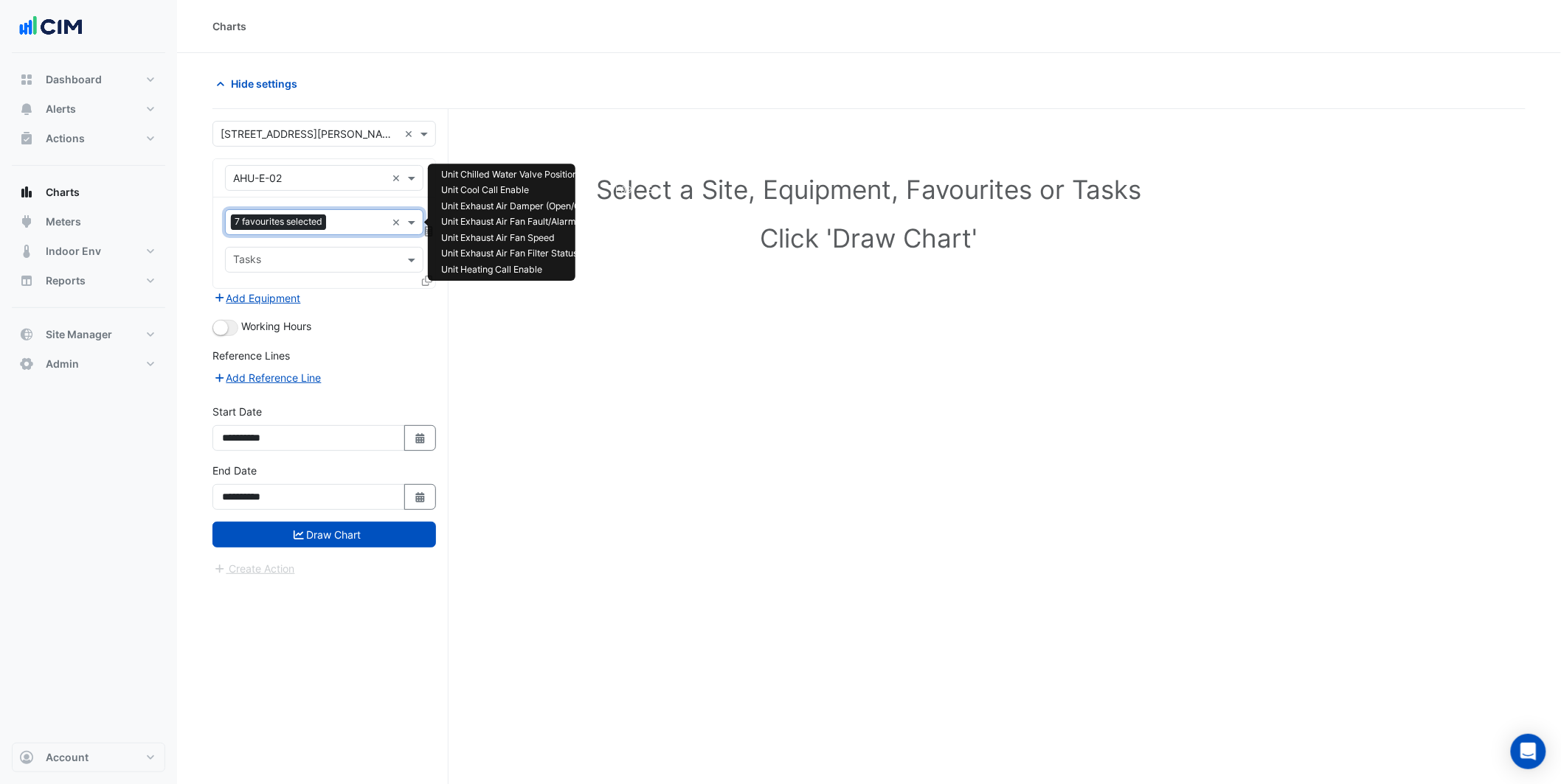
drag, startPoint x: 337, startPoint y: 209, endPoint x: 339, endPoint y: 218, distance: 9.2
click at [337, 210] on div "Favourites 7 favourites selected ×" at bounding box center [324, 223] width 199 height 26
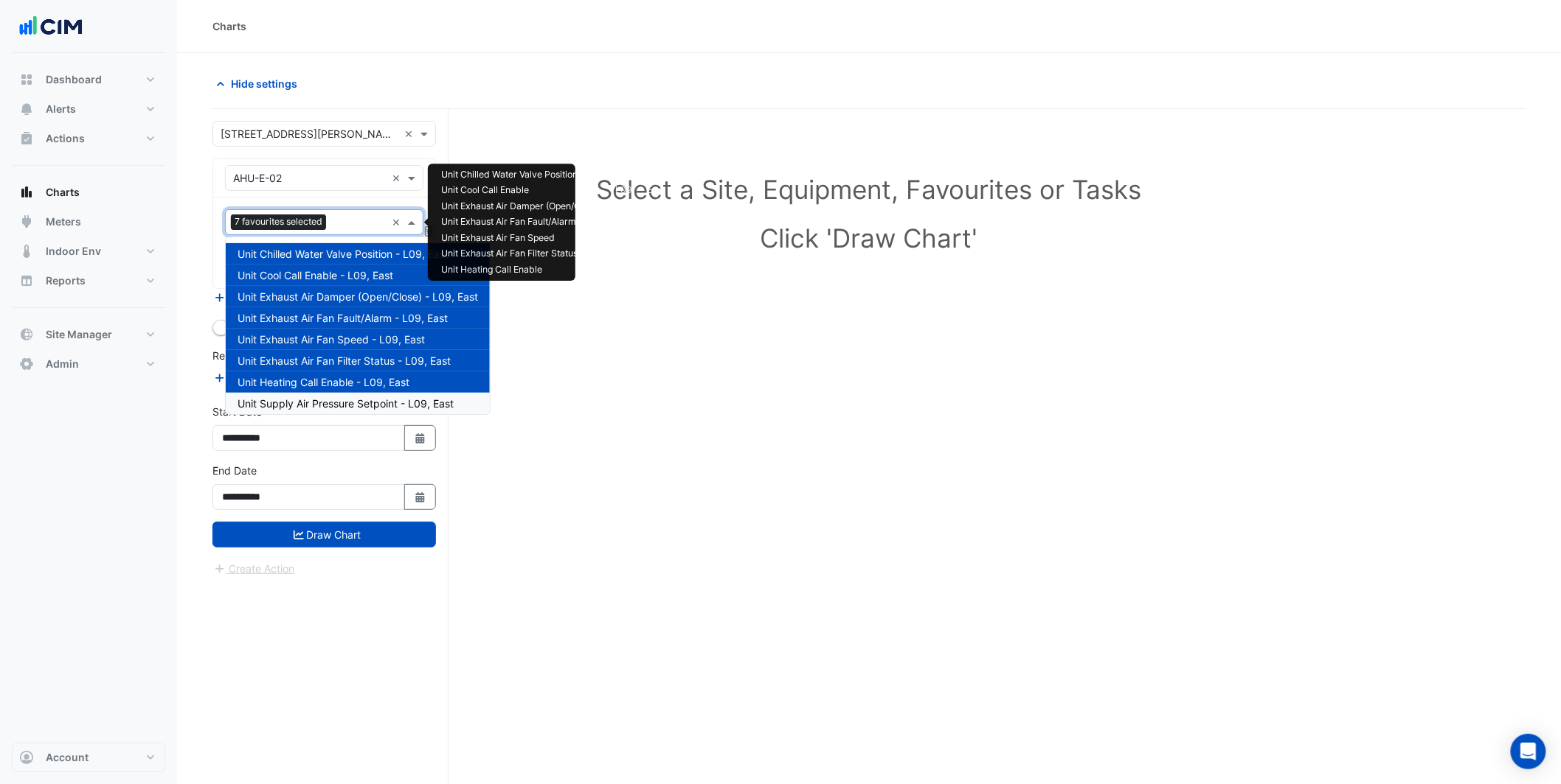
click at [353, 405] on span "Unit Supply Air Pressure Setpoint - L09, East" at bounding box center [345, 404] width 216 height 12
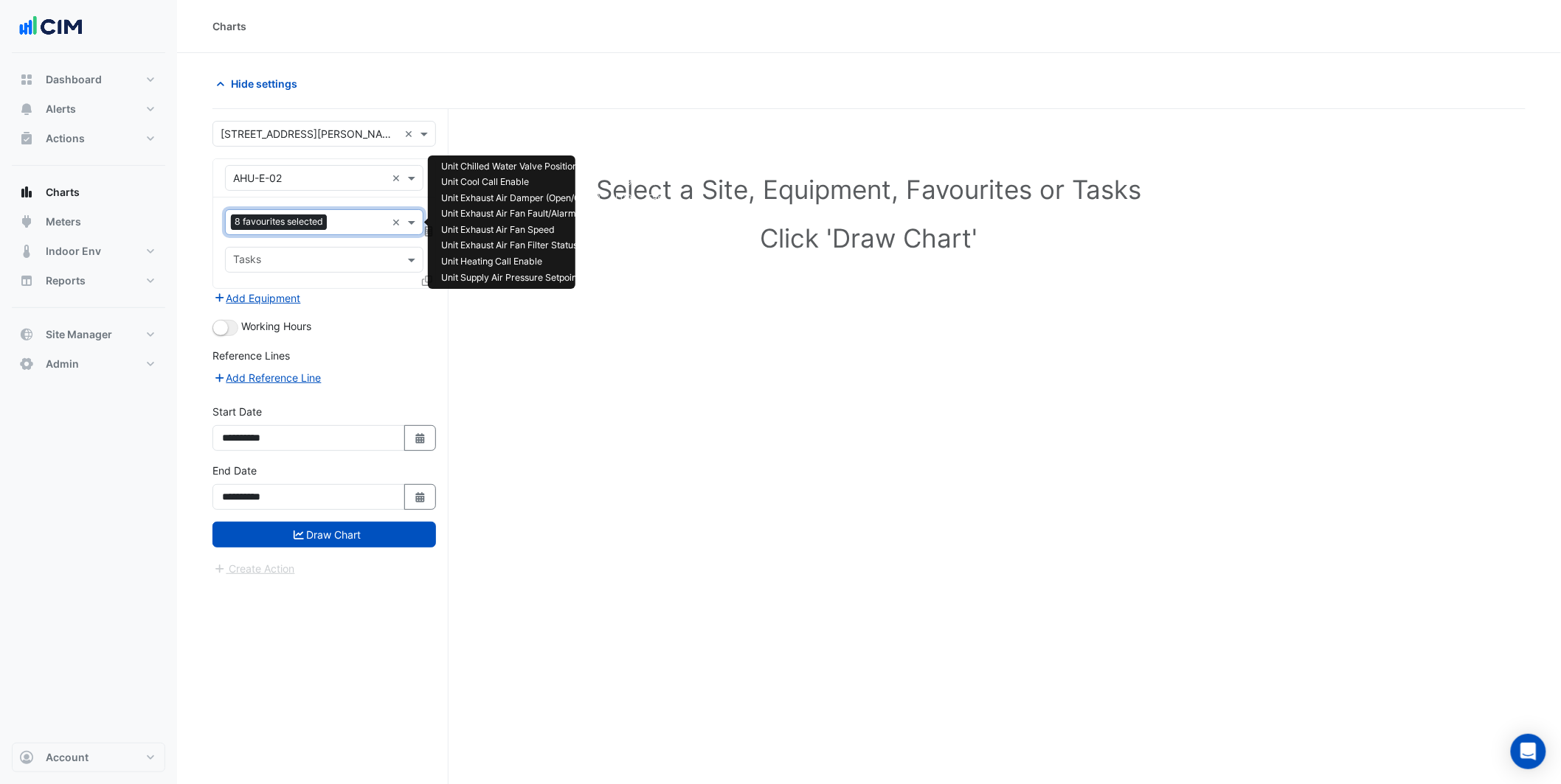
click at [344, 221] on input "text" at bounding box center [359, 224] width 53 height 16
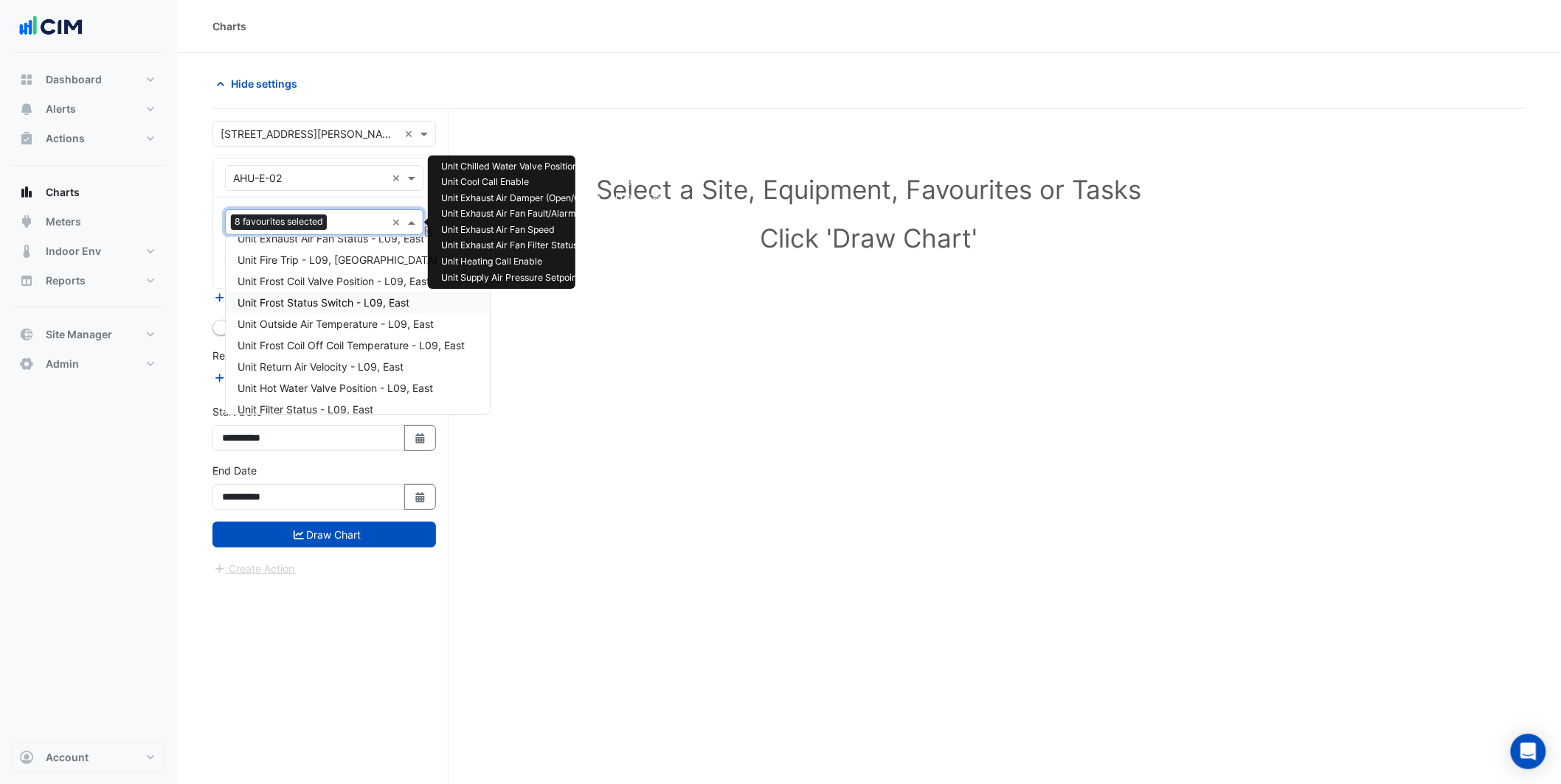
scroll to position [230, 0]
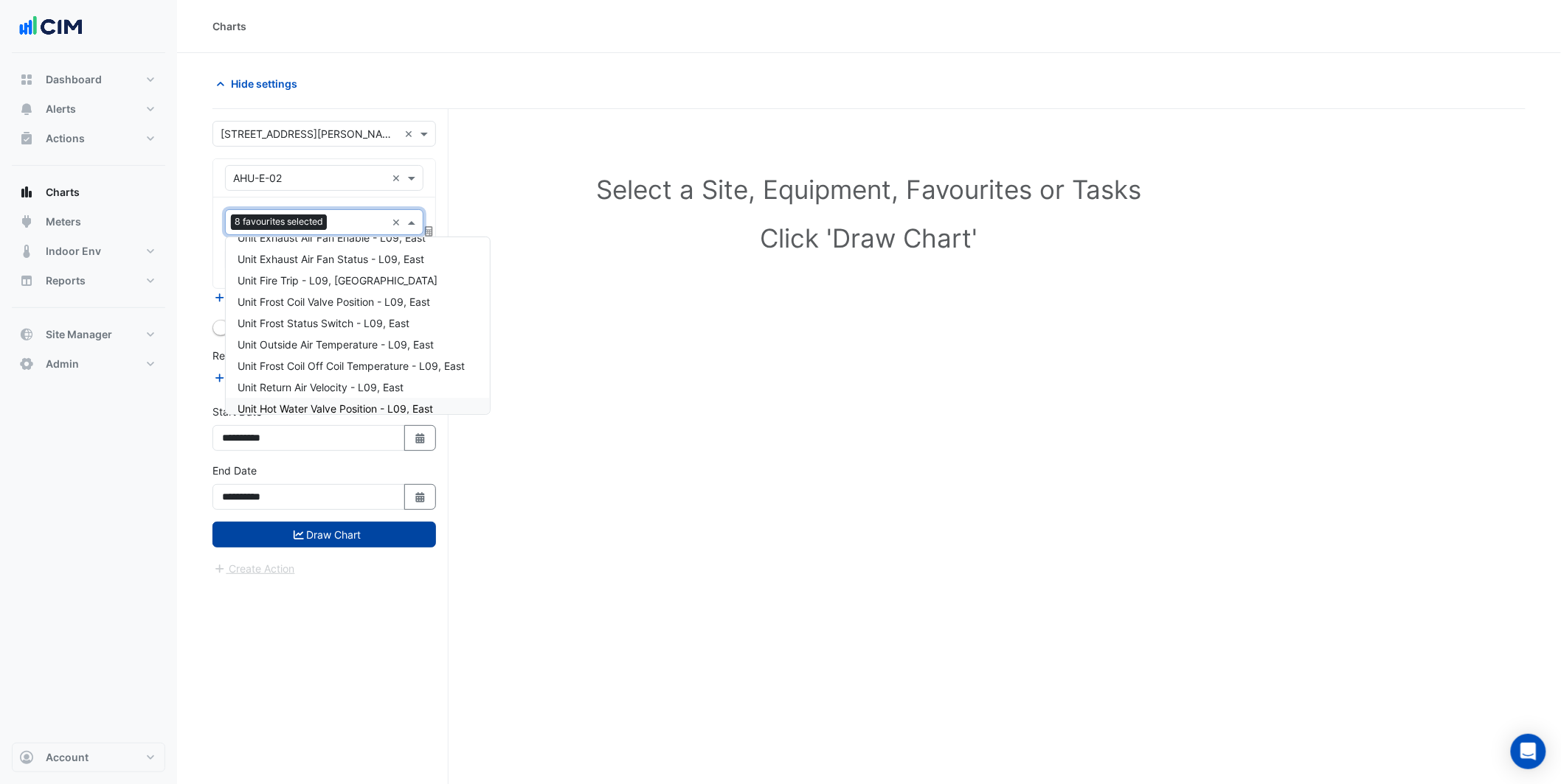
click at [363, 539] on button "Draw Chart" at bounding box center [324, 535] width 224 height 26
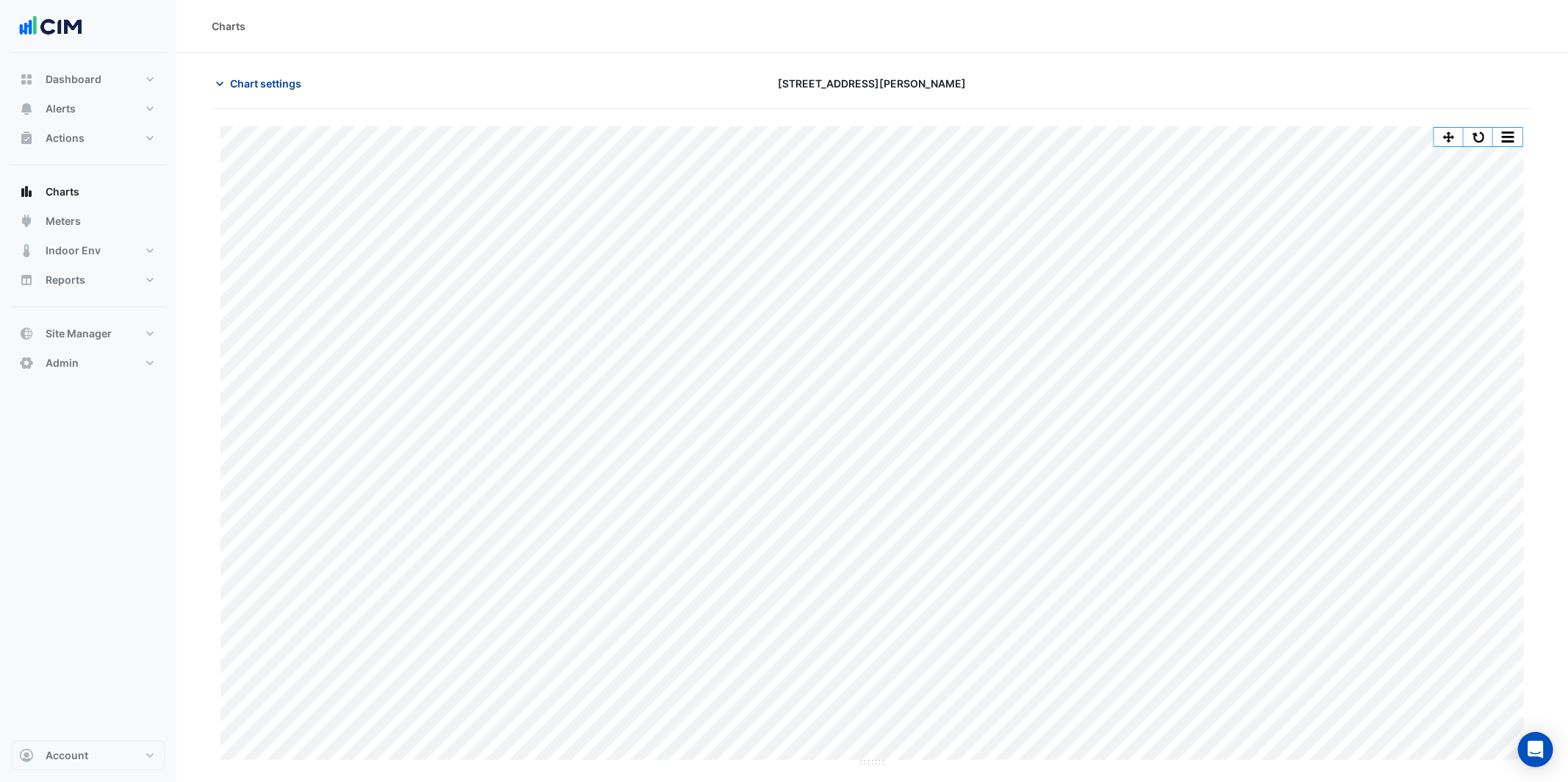
click at [265, 92] on span "Chart settings" at bounding box center [266, 84] width 71 height 16
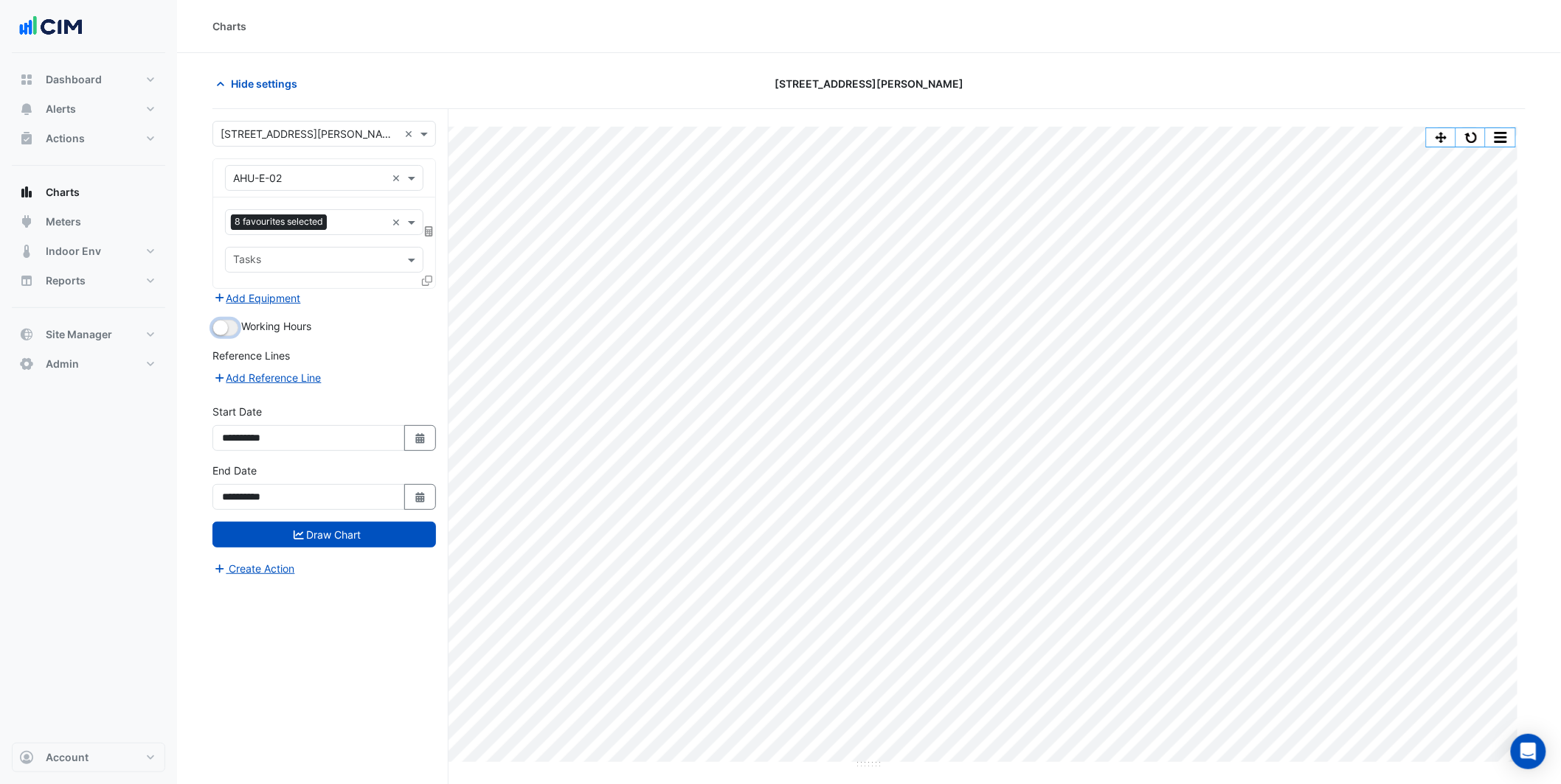
drag, startPoint x: 228, startPoint y: 324, endPoint x: 249, endPoint y: 352, distance: 35.0
click at [228, 324] on button "button" at bounding box center [226, 328] width 26 height 17
click at [300, 534] on icon "submit" at bounding box center [299, 535] width 10 height 10
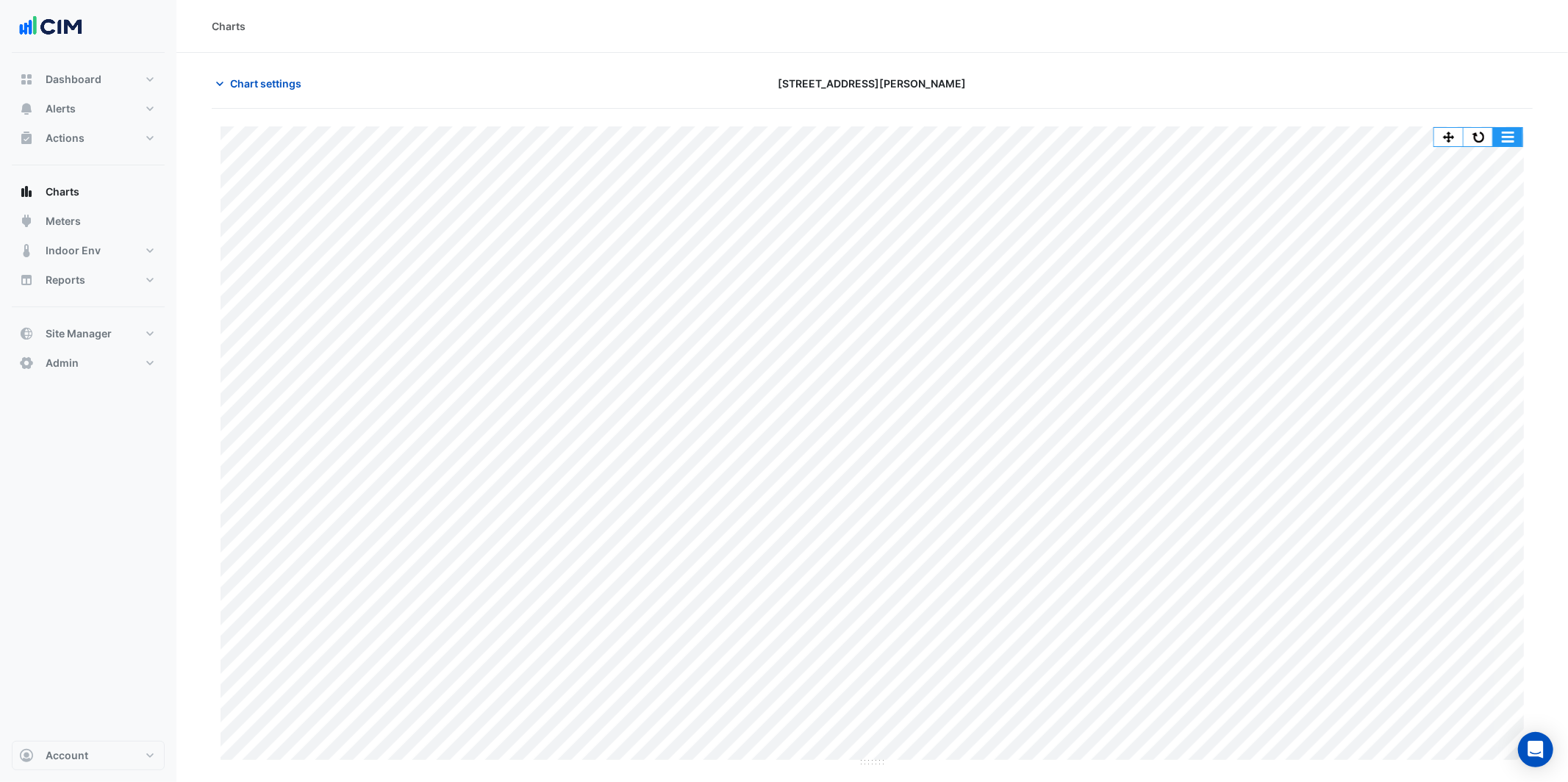
click at [1497, 143] on button "button" at bounding box center [1508, 137] width 30 height 18
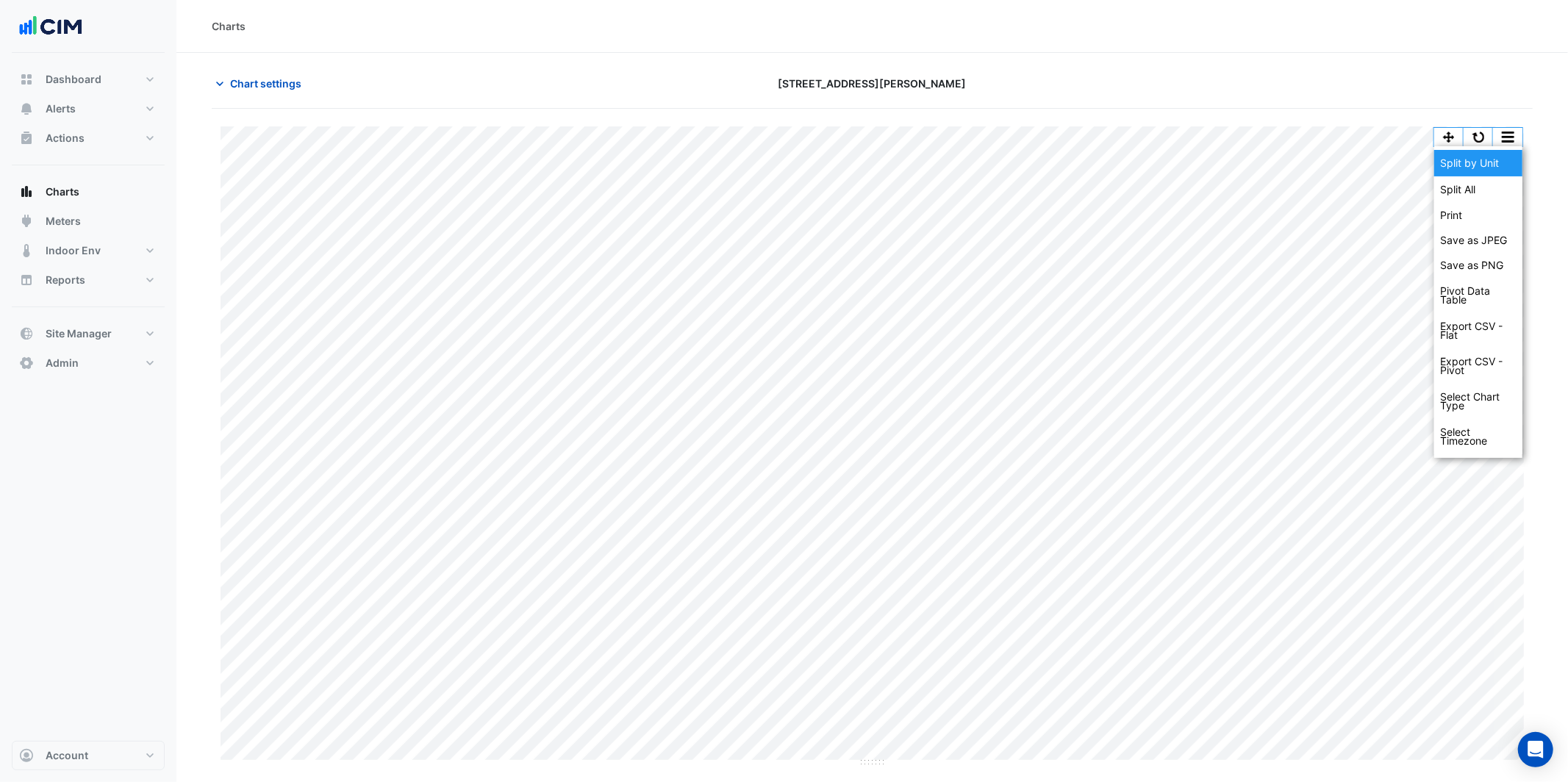
click at [1481, 161] on div "Split by Unit" at bounding box center [1478, 163] width 88 height 26
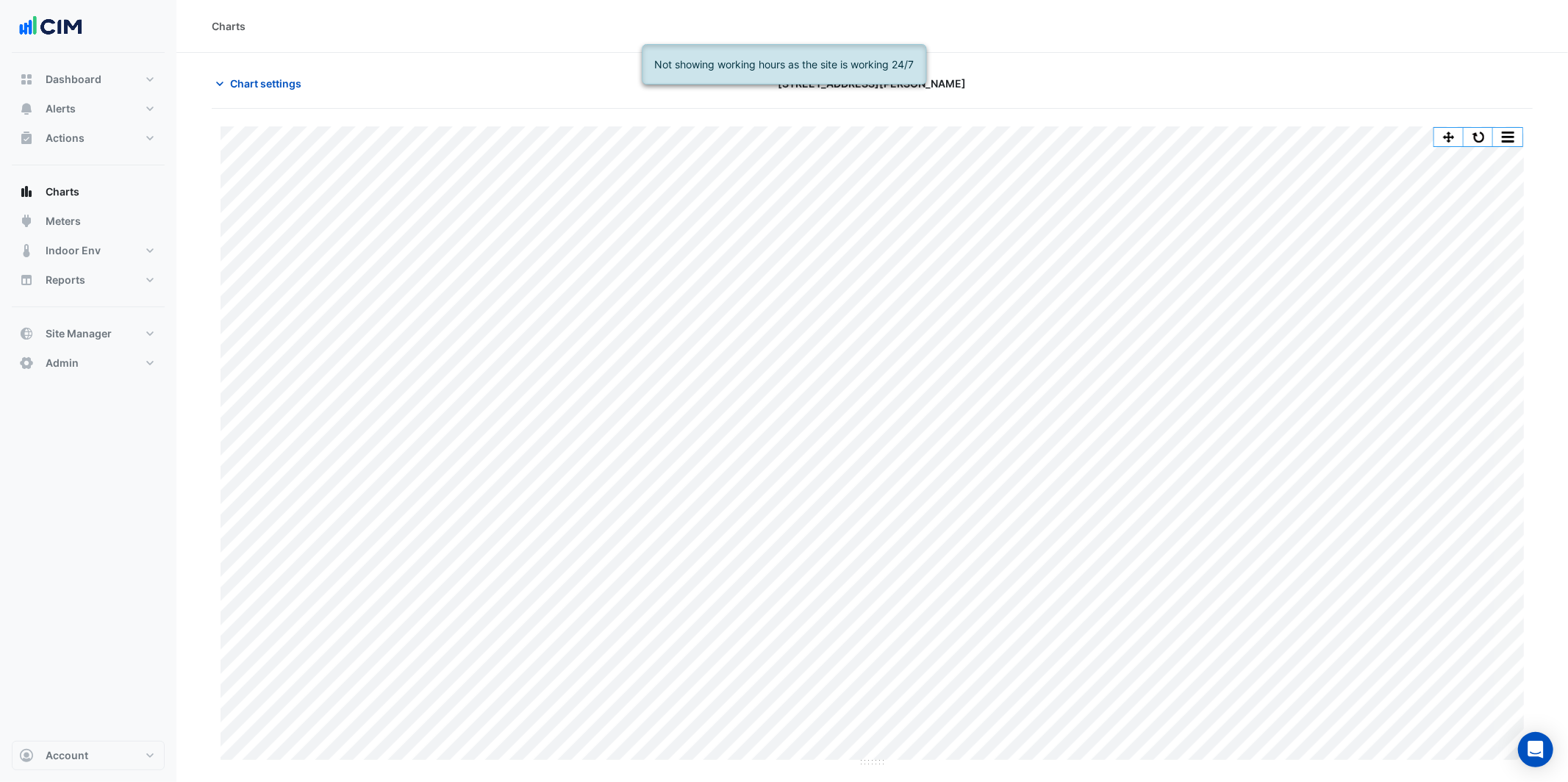
click at [1524, 165] on div "Split by Unit Split All Print Save as JPEG Save as PNG Pivot Data Table Export …" at bounding box center [872, 443] width 1303 height 634
click at [1502, 130] on button "button" at bounding box center [1508, 137] width 30 height 18
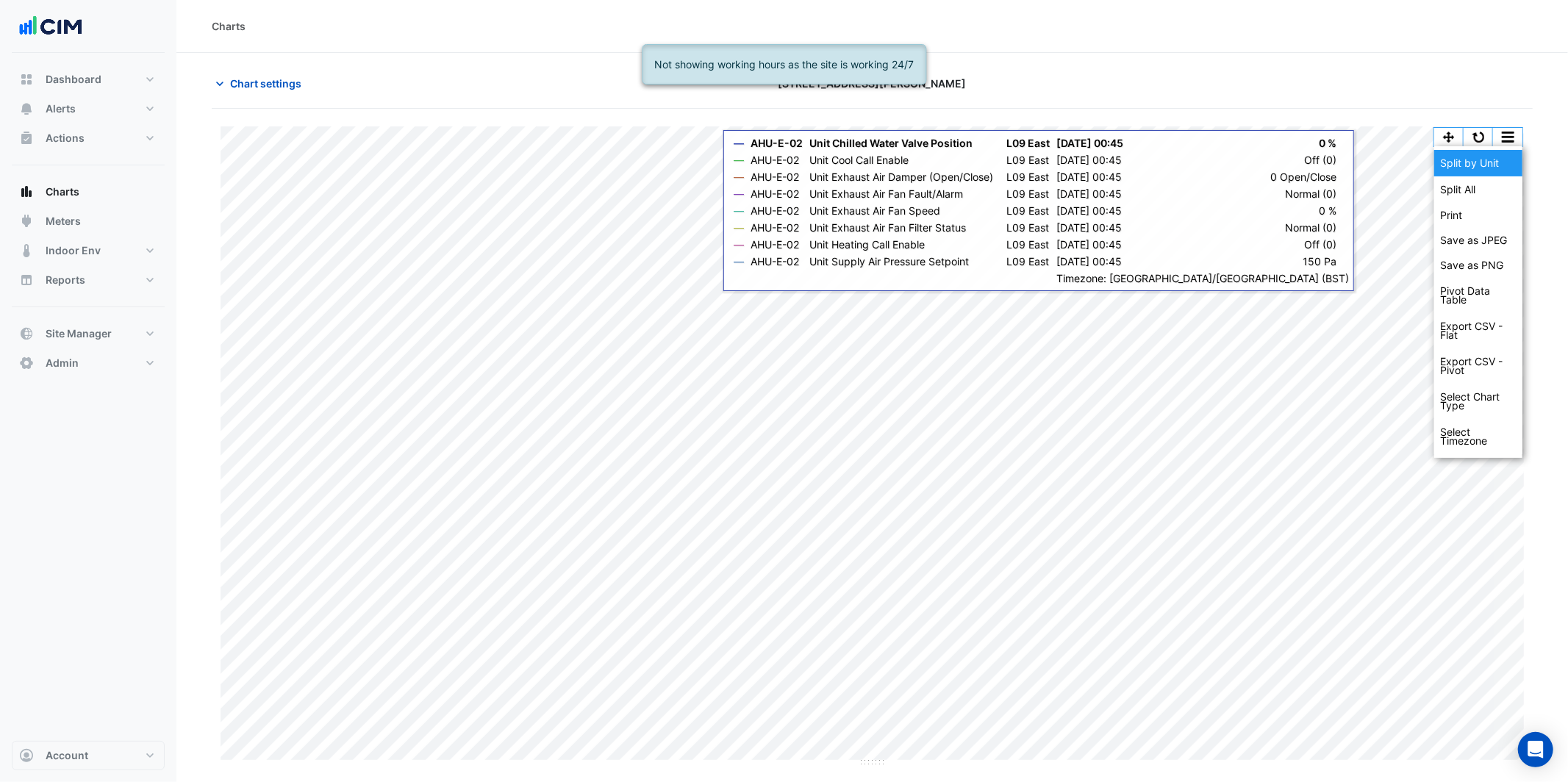
click at [1487, 167] on div "Split by Unit" at bounding box center [1478, 163] width 88 height 26
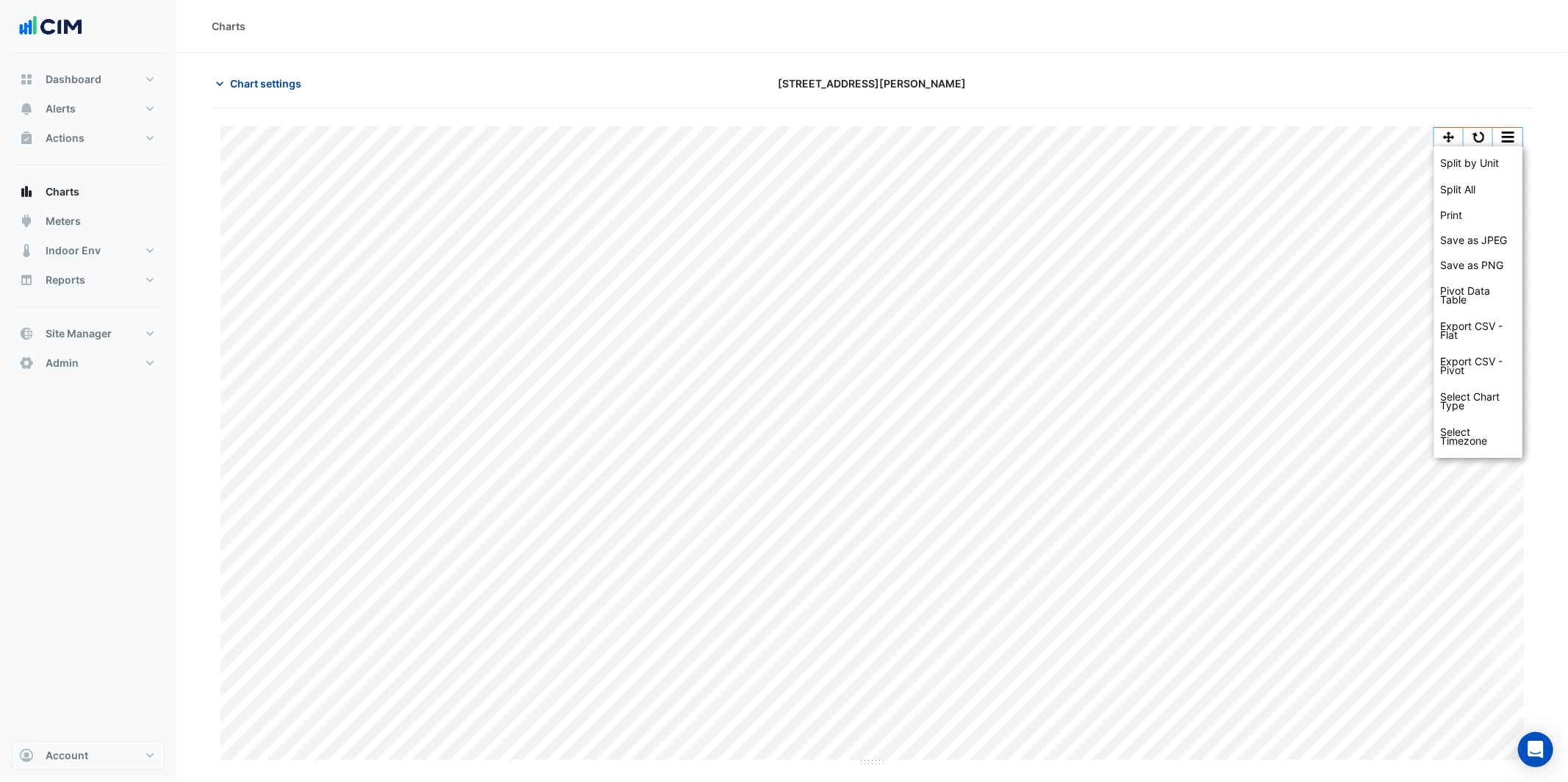
click at [267, 90] on span "Chart settings" at bounding box center [266, 84] width 71 height 16
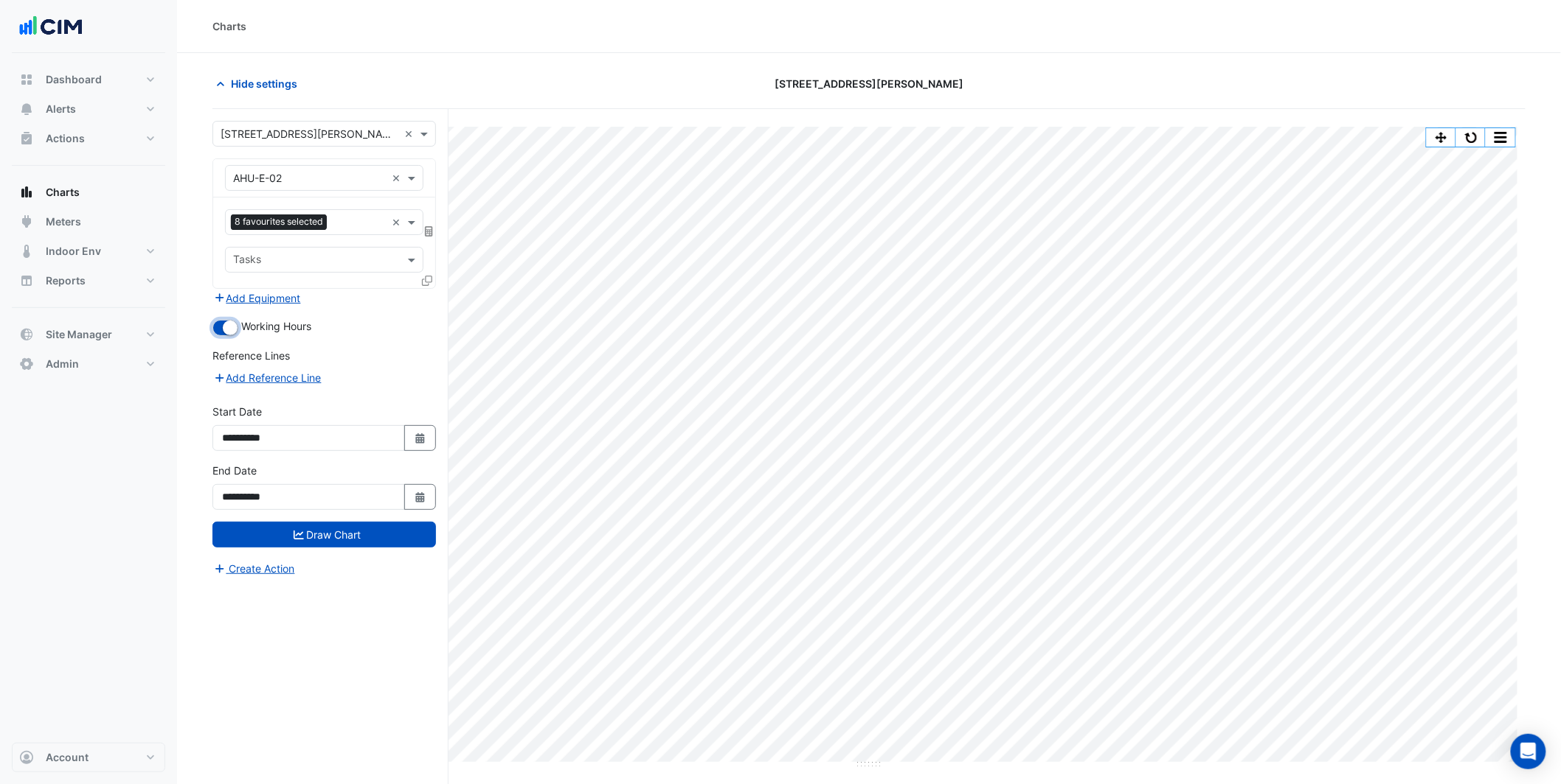
click at [224, 326] on small "button" at bounding box center [230, 328] width 15 height 15
click at [318, 539] on button "Draw Chart" at bounding box center [324, 535] width 224 height 26
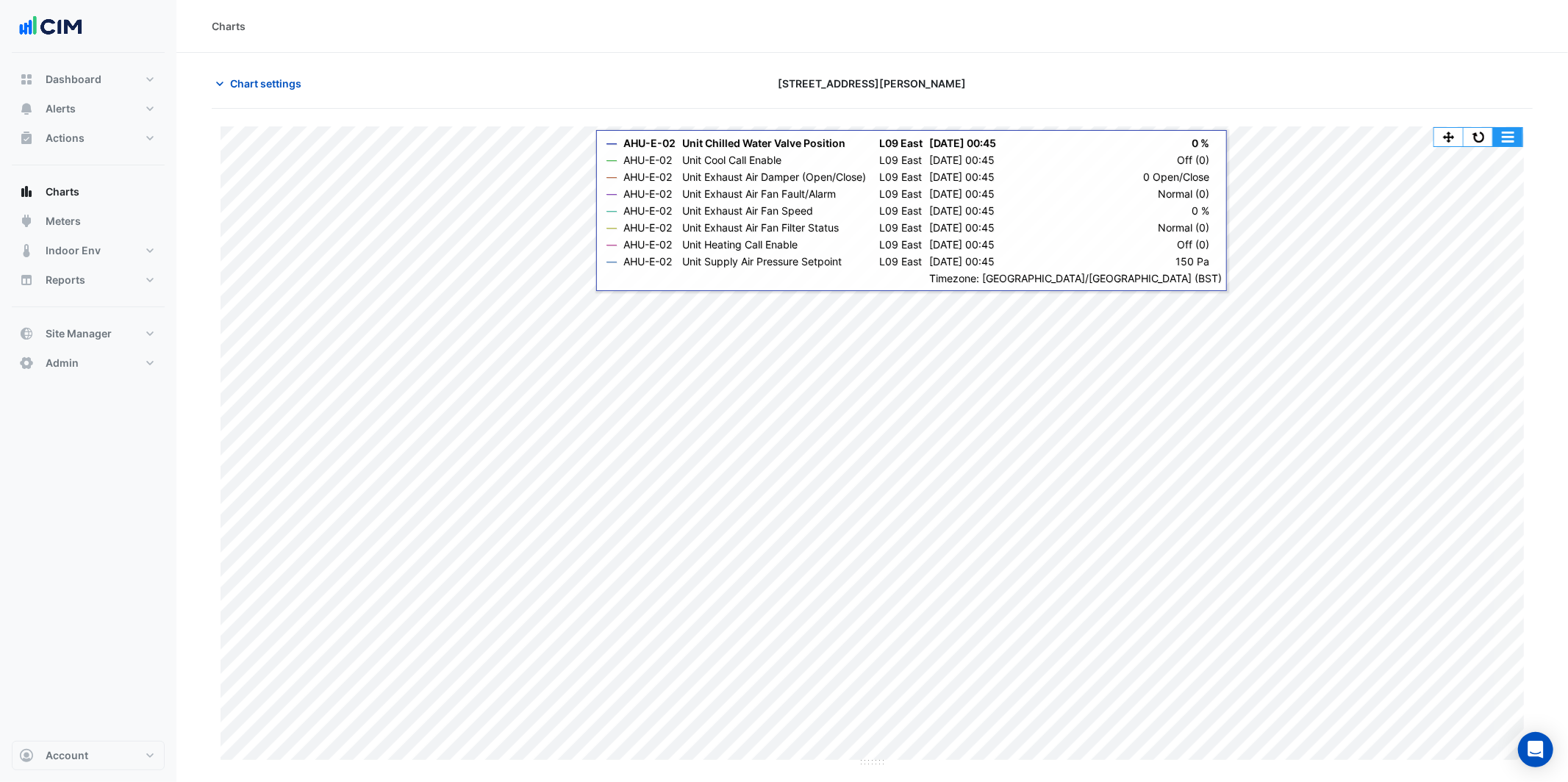
click at [1511, 139] on button "button" at bounding box center [1508, 137] width 30 height 18
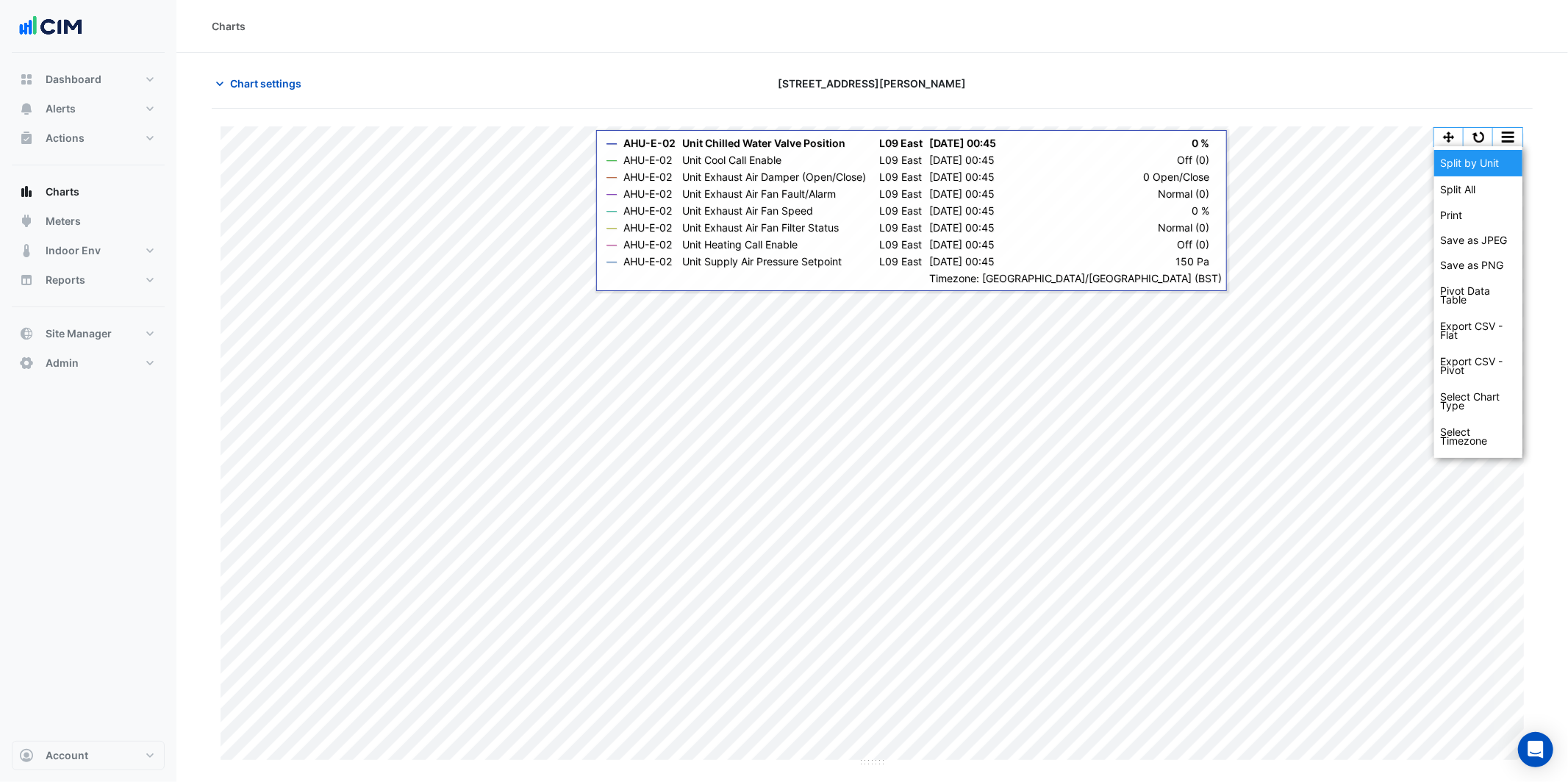
click at [1474, 158] on div "Split by Unit" at bounding box center [1478, 163] width 88 height 26
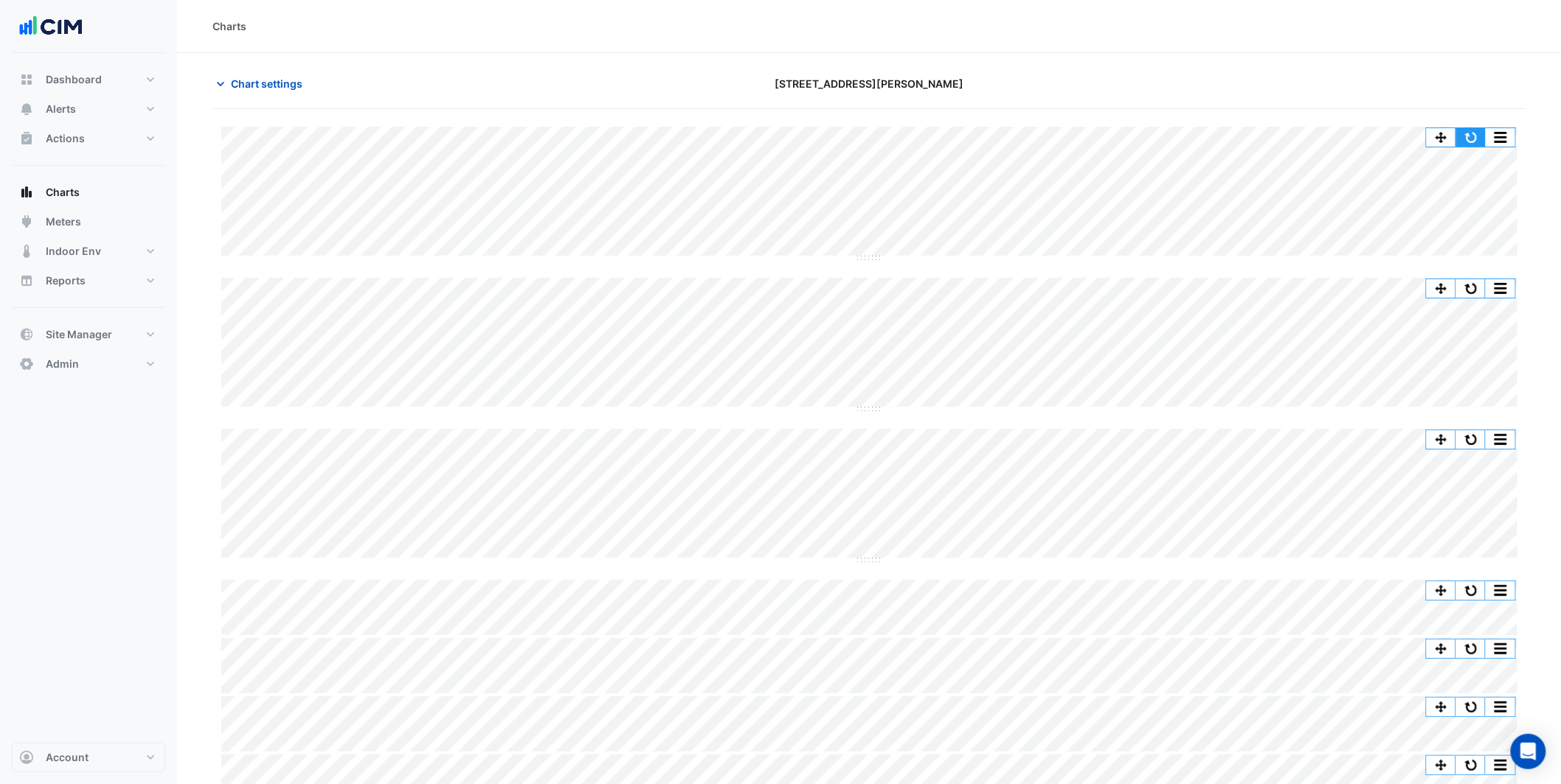
click at [1477, 134] on button "button" at bounding box center [1471, 137] width 30 height 18
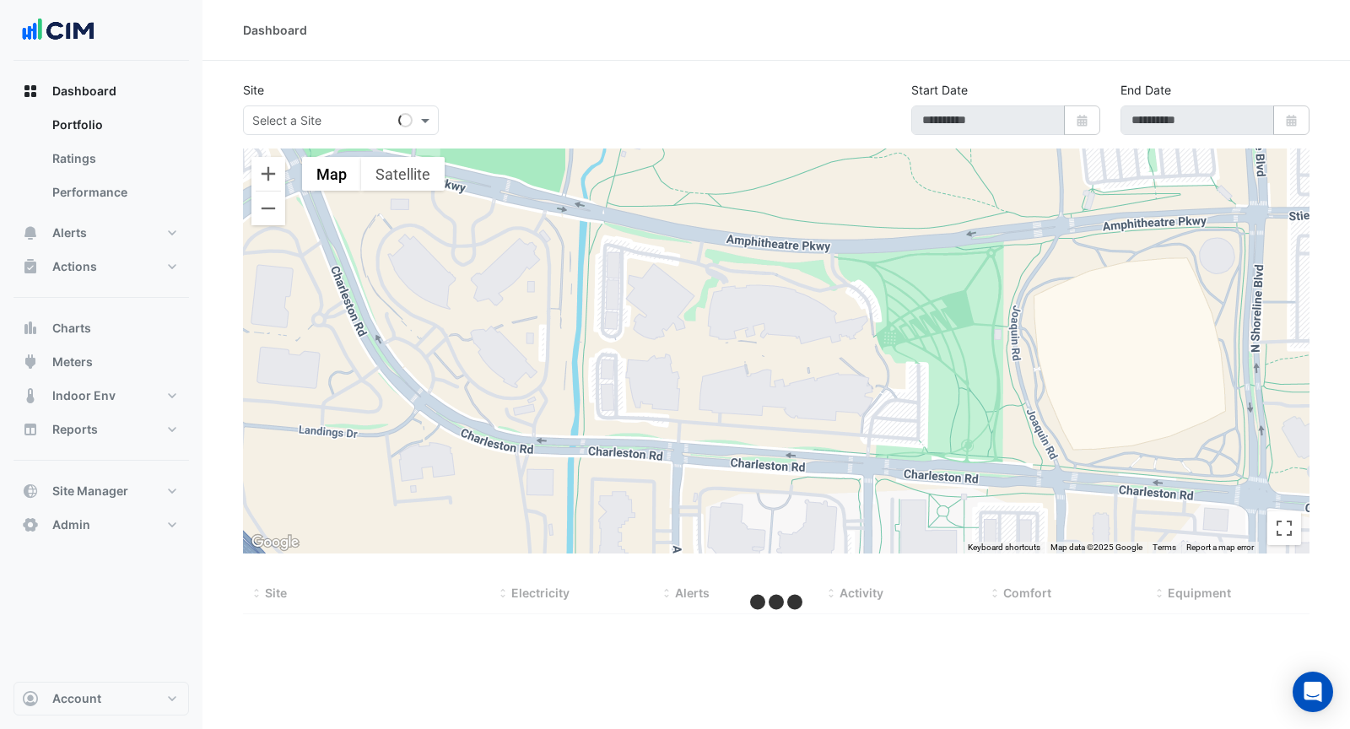
select select "***"
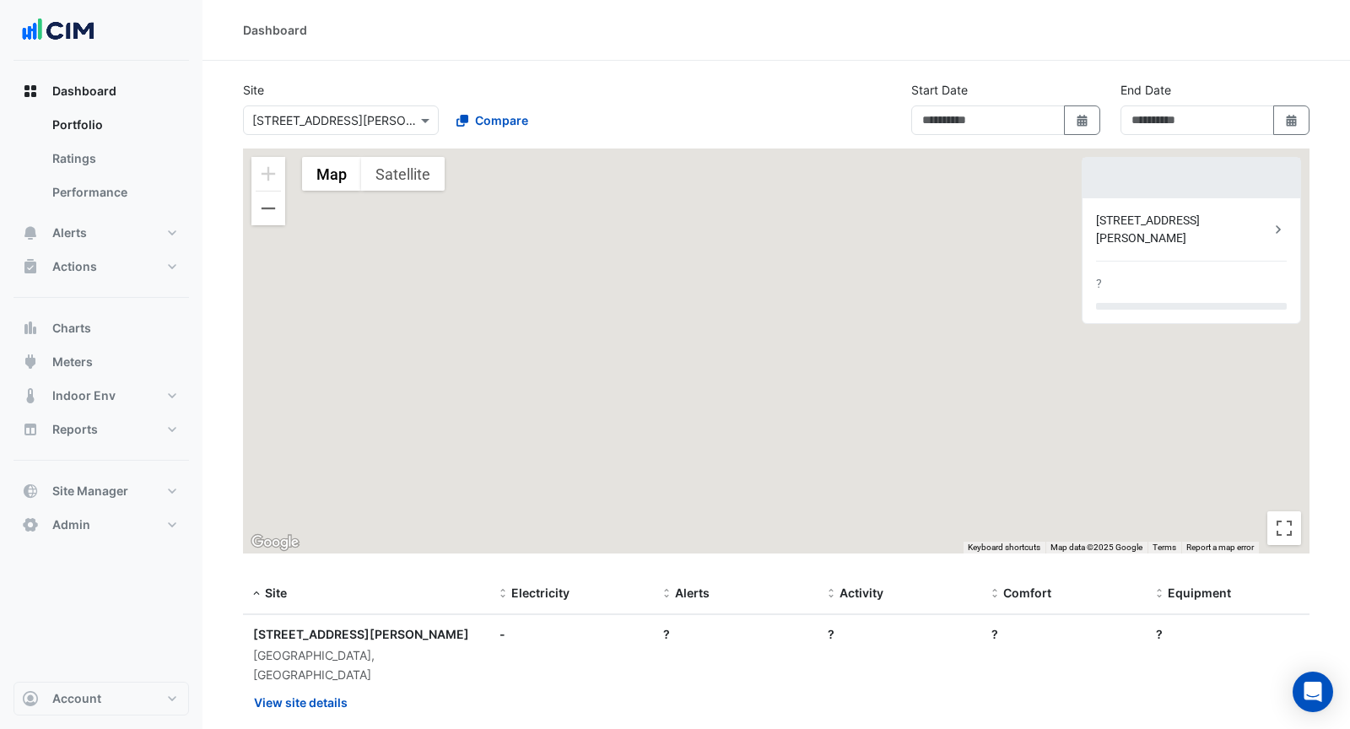
type input "**********"
